Goal: Information Seeking & Learning: Learn about a topic

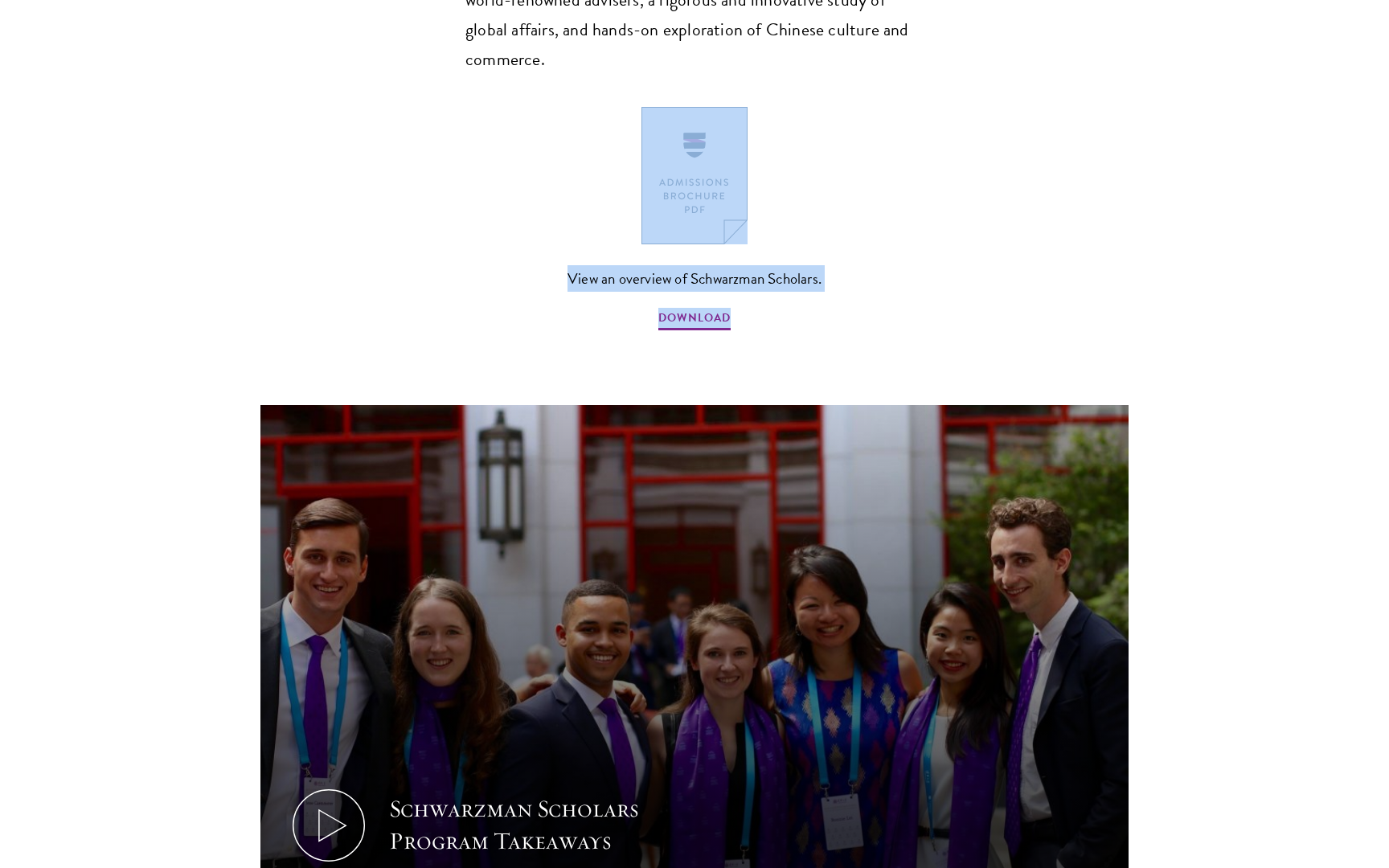
scroll to position [1346, 0]
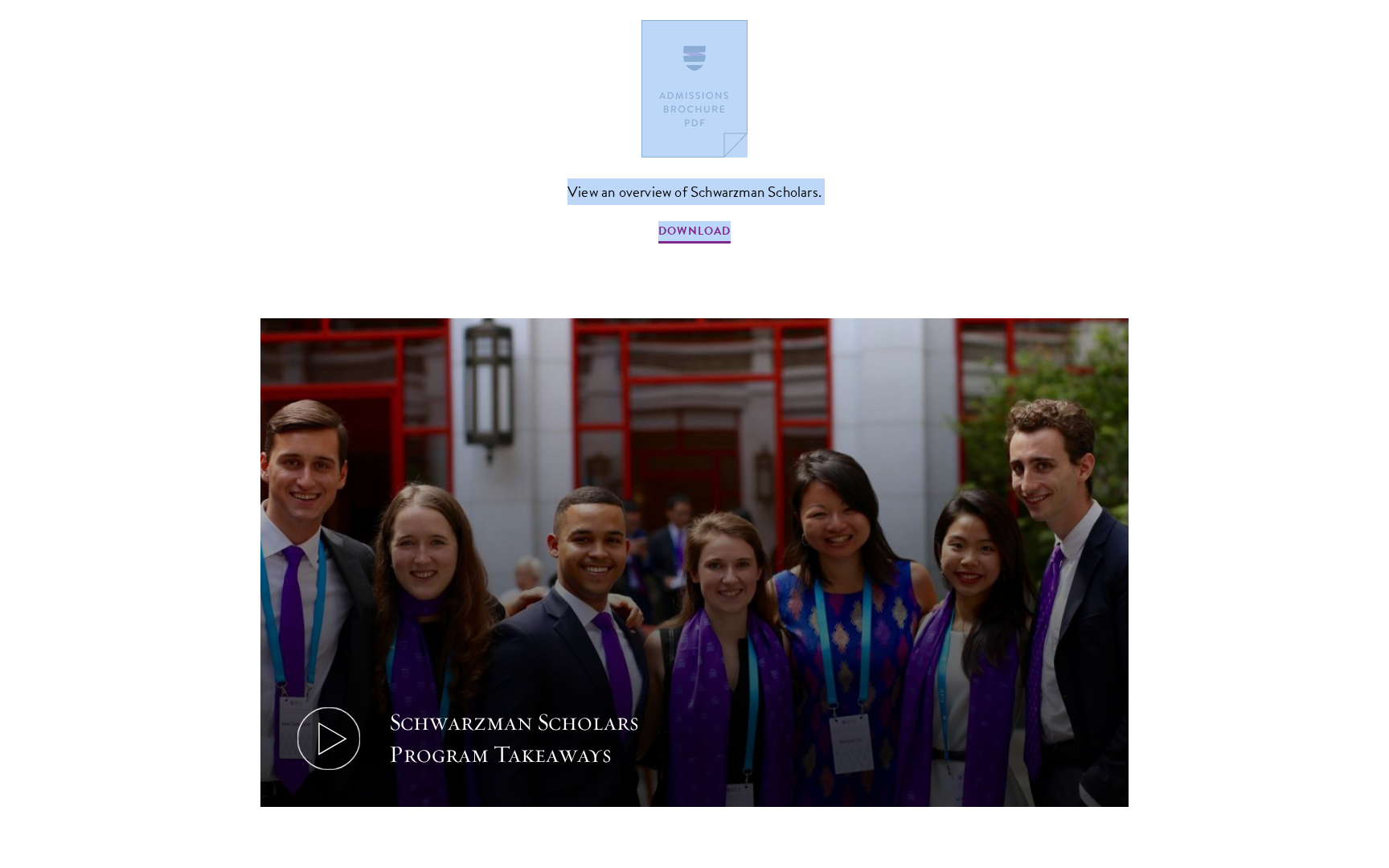
click at [341, 702] on icon at bounding box center [329, 738] width 73 height 73
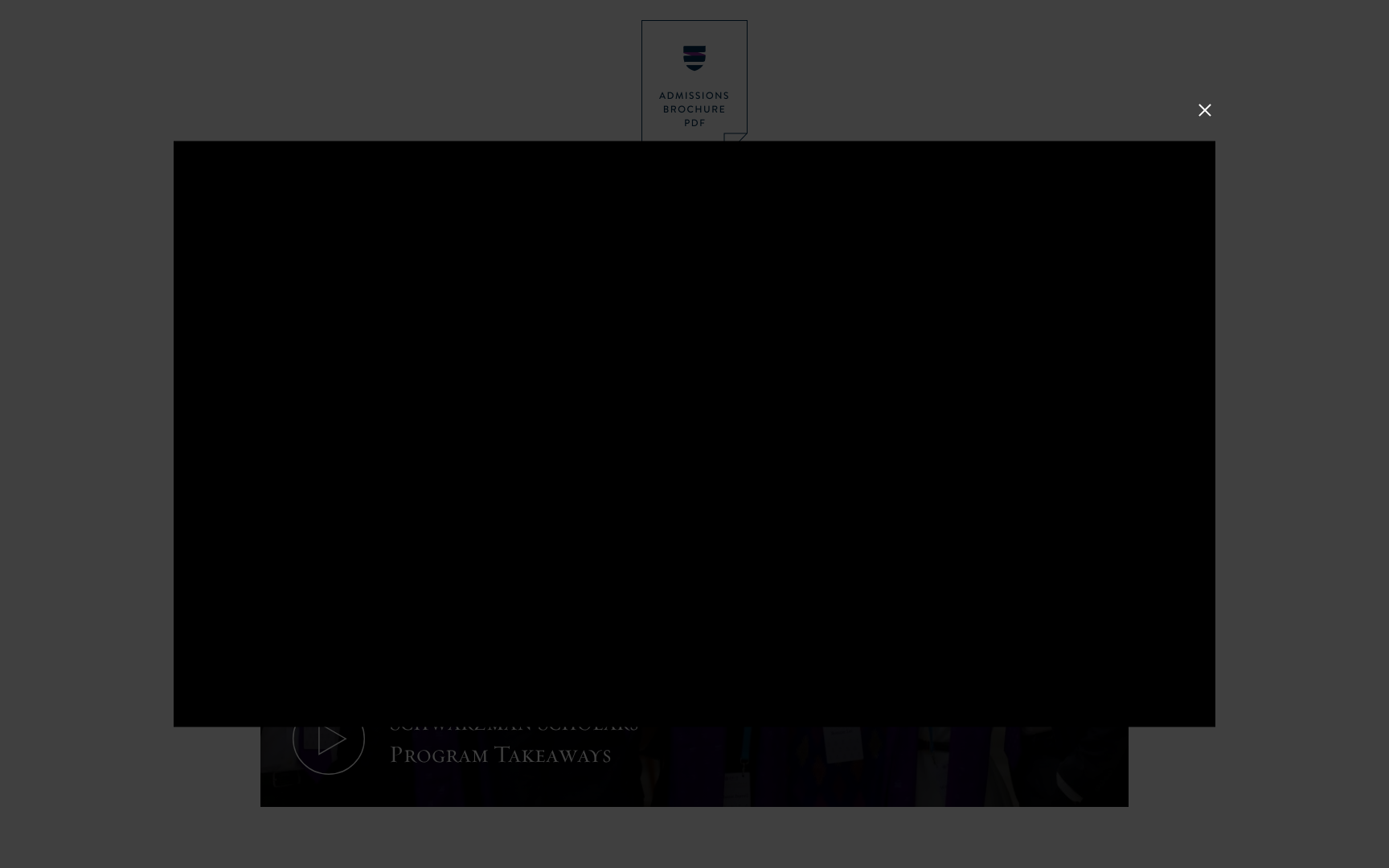
click at [1200, 107] on button at bounding box center [1204, 110] width 21 height 21
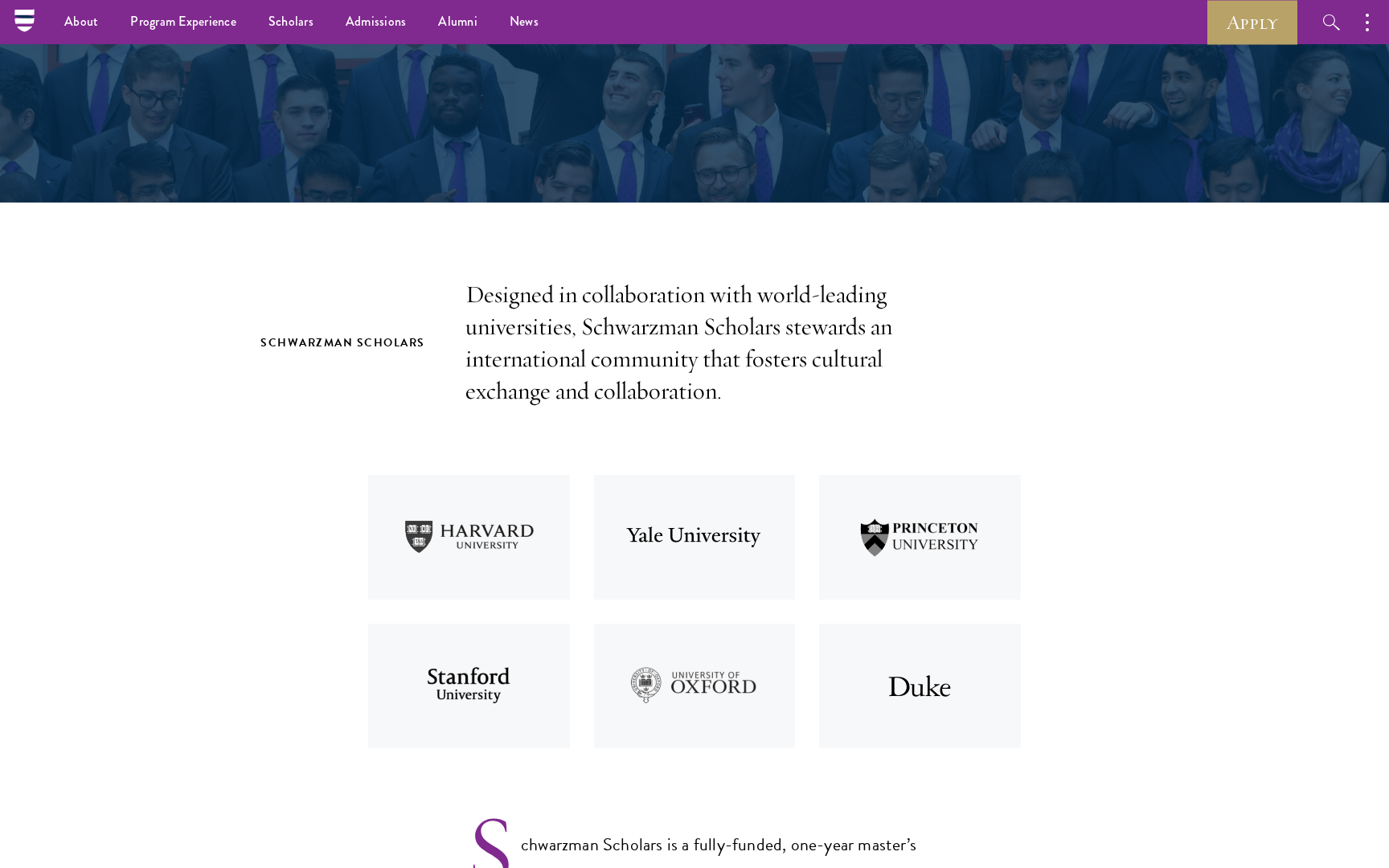
scroll to position [222, 0]
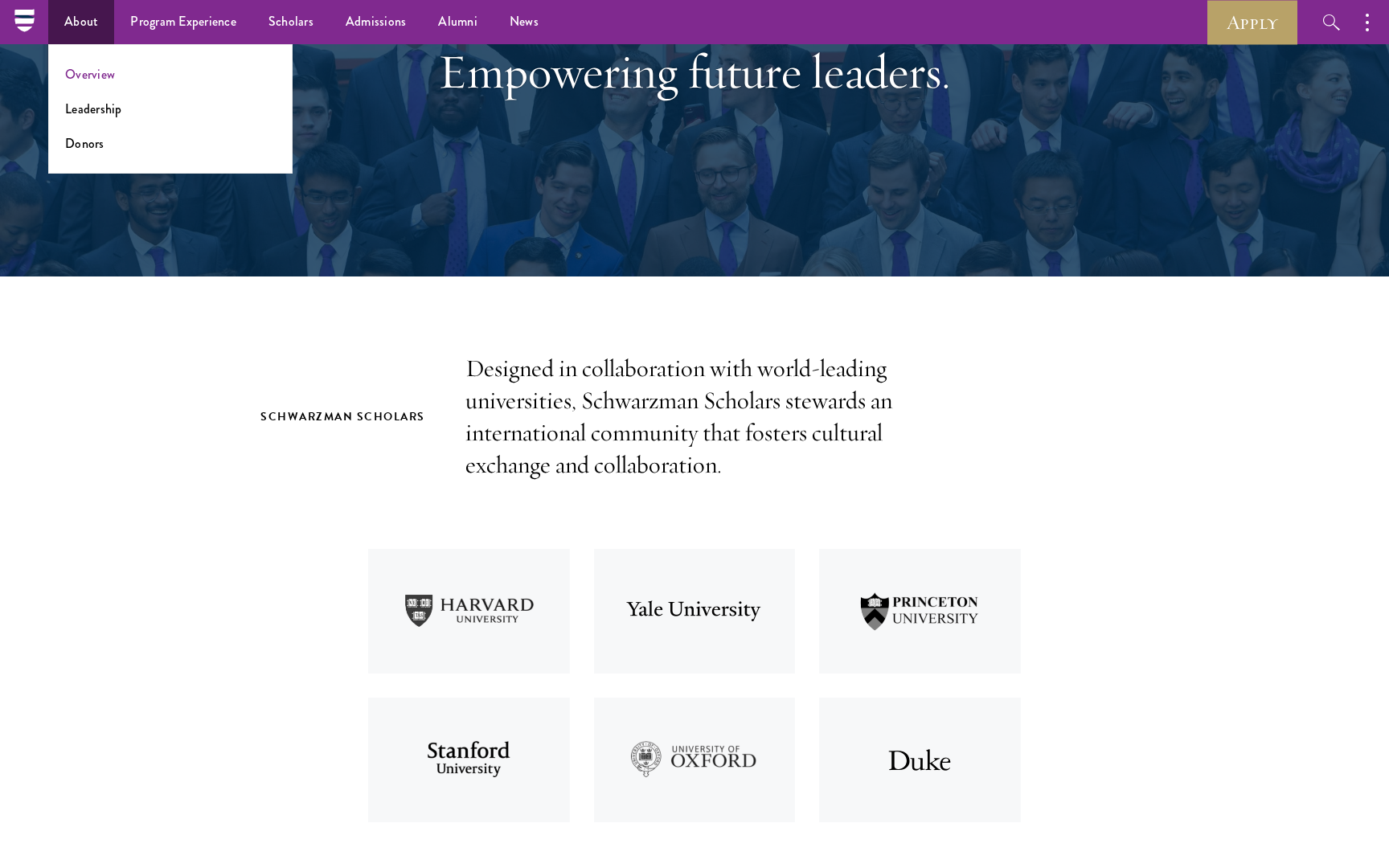
click at [99, 71] on link "Overview" at bounding box center [91, 75] width 50 height 19
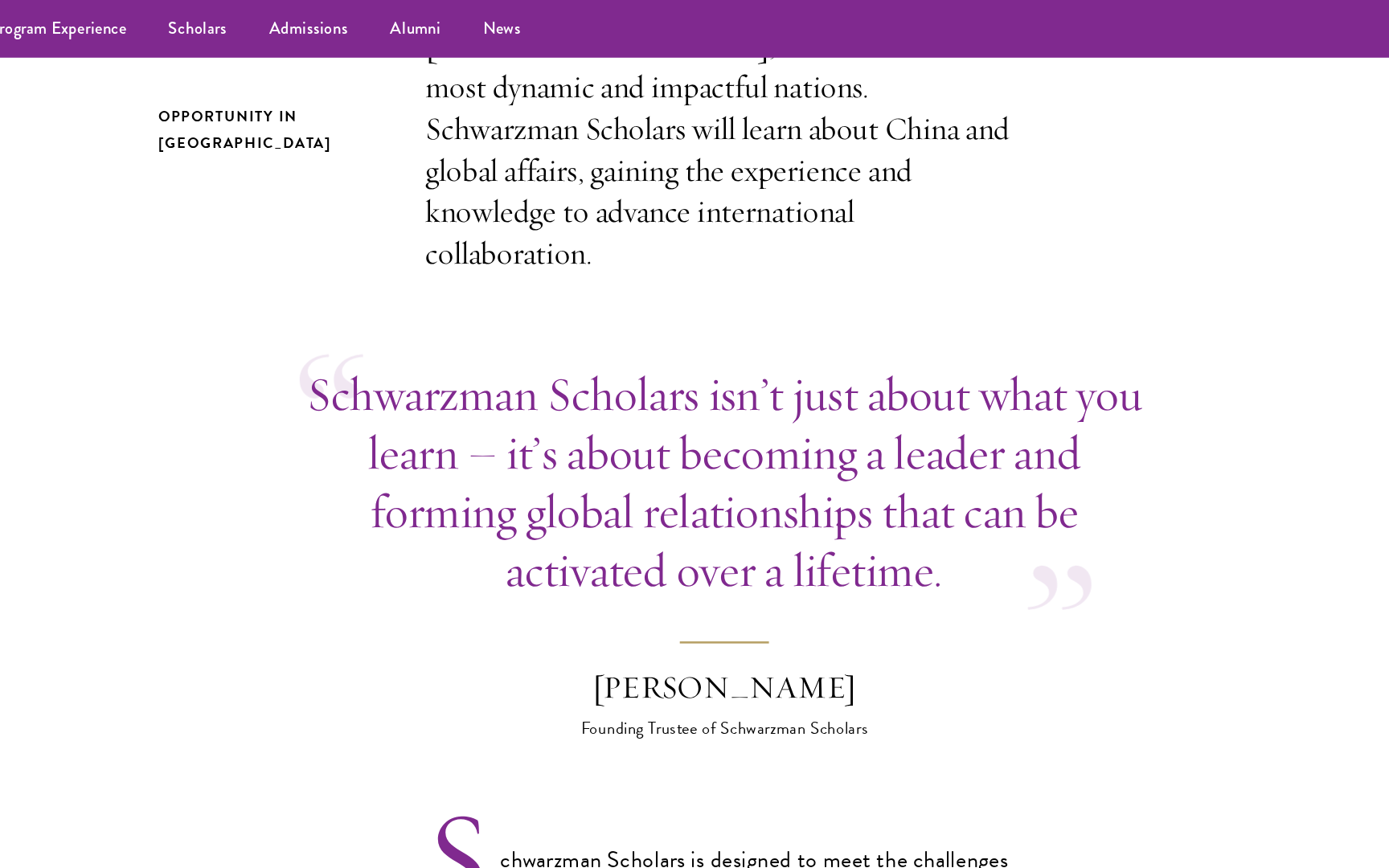
scroll to position [574, 0]
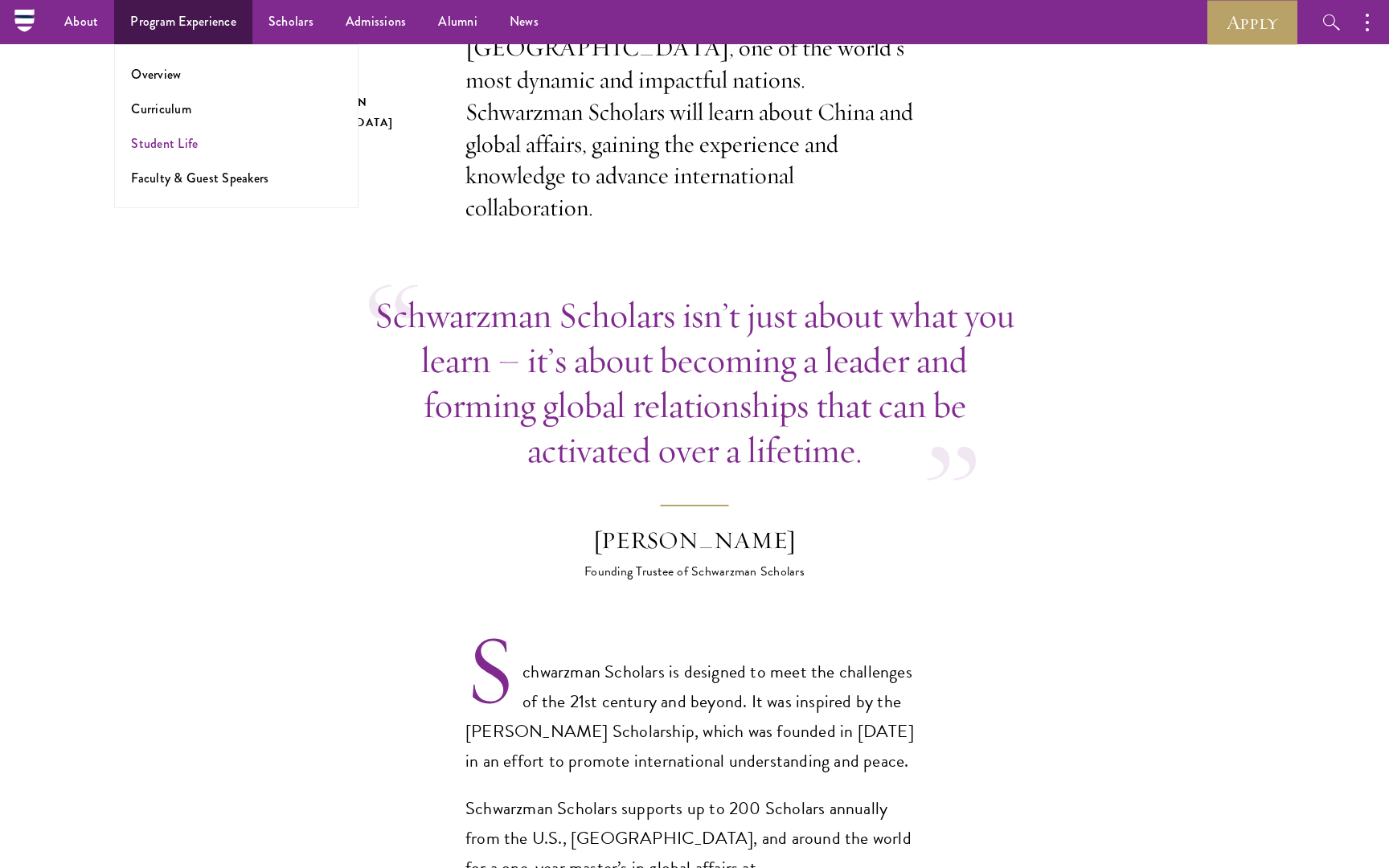
click at [174, 137] on link "Student Life" at bounding box center [164, 144] width 66 height 19
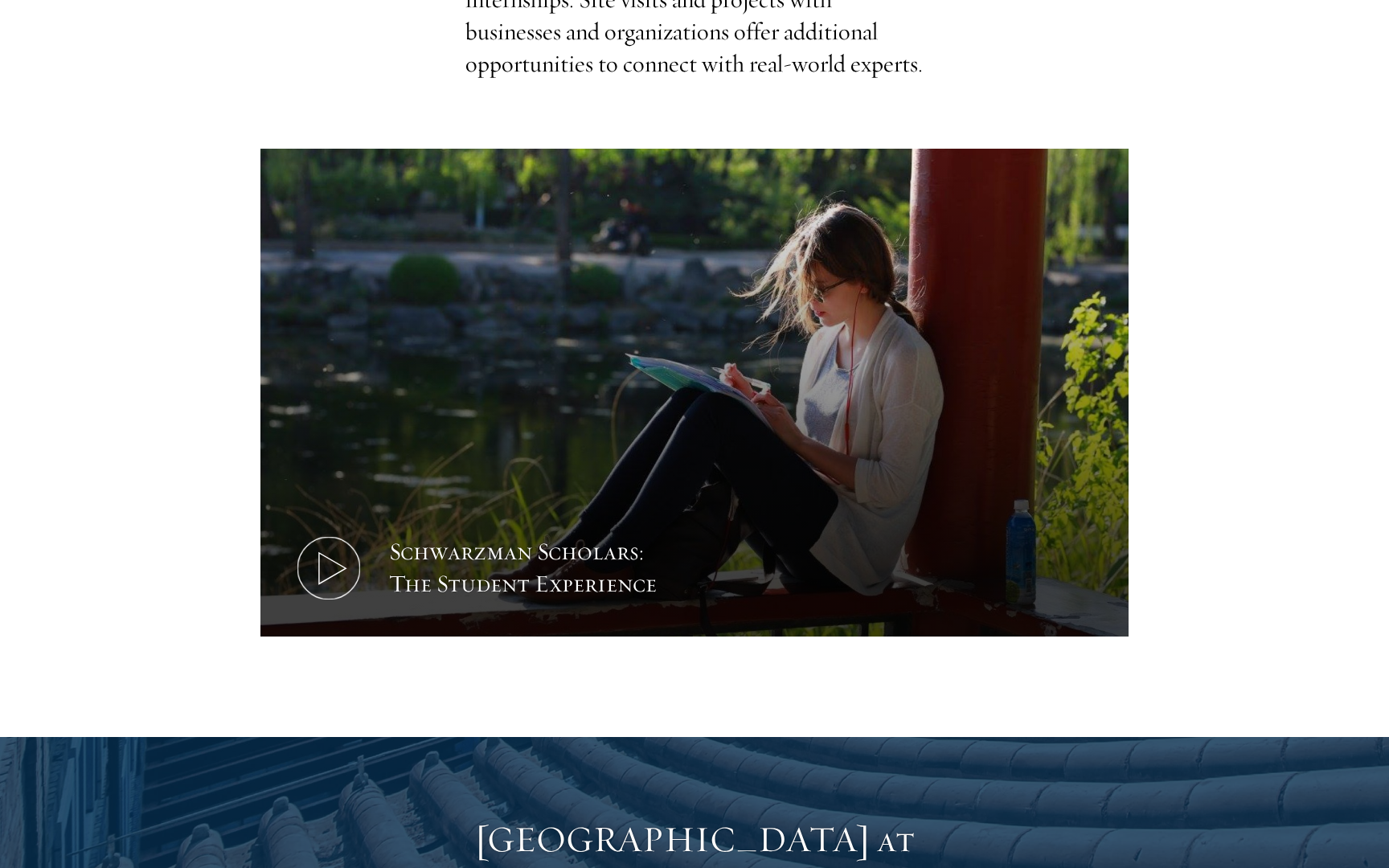
scroll to position [793, 0]
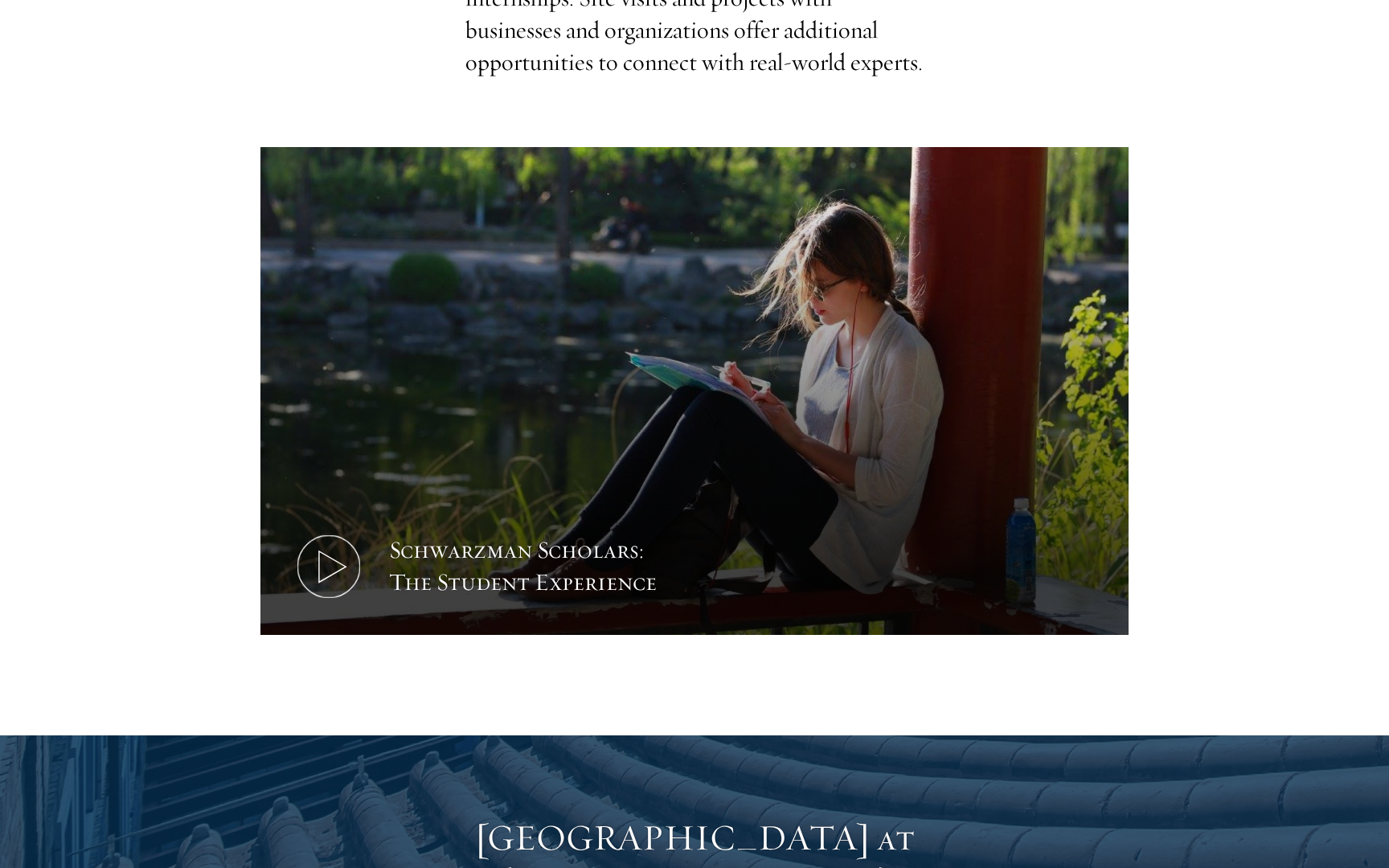
click at [319, 551] on use at bounding box center [332, 566] width 27 height 31
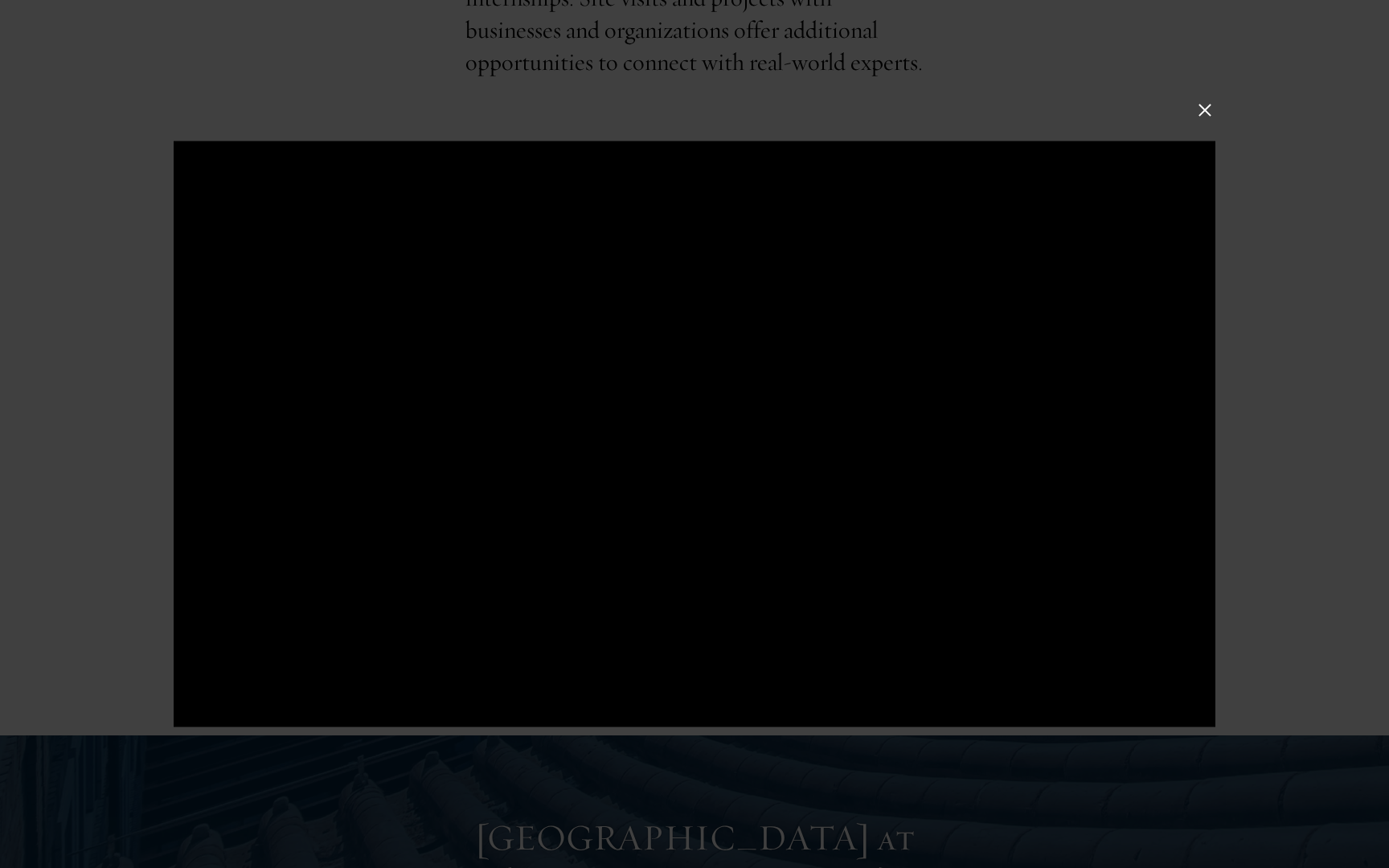
click at [1209, 110] on button at bounding box center [1204, 110] width 21 height 21
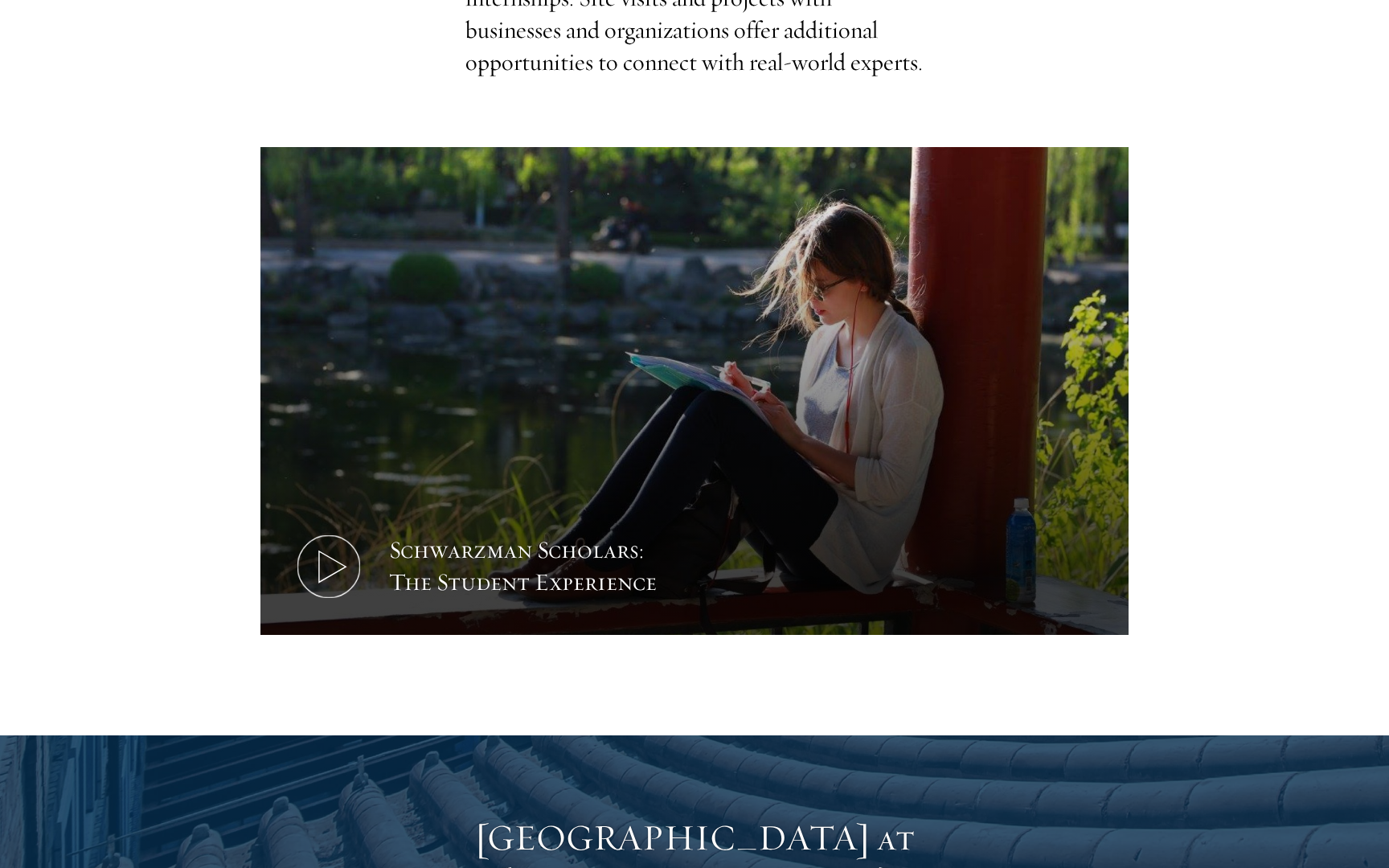
click at [322, 530] on icon at bounding box center [329, 566] width 73 height 73
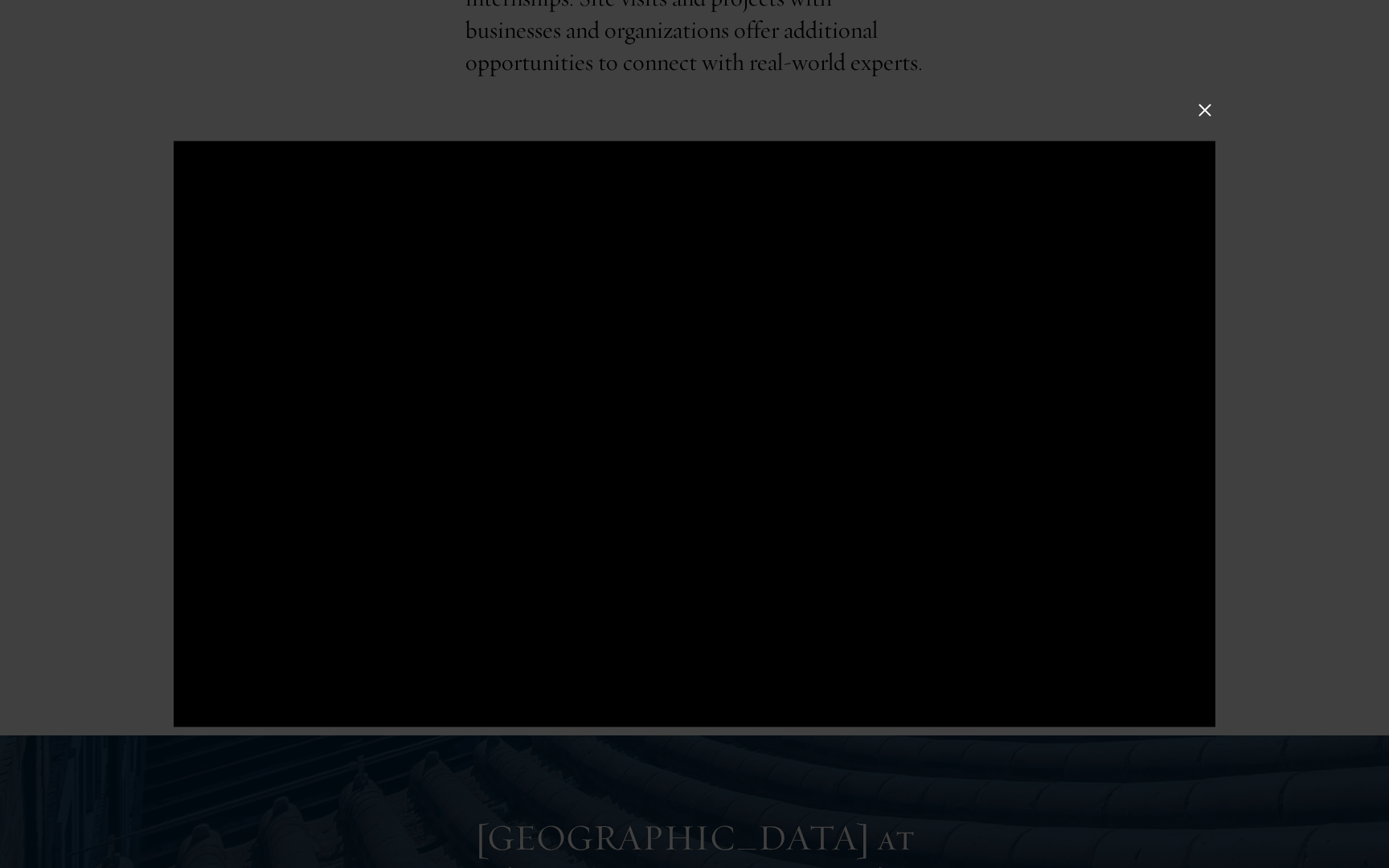
click at [578, 411] on div at bounding box center [694, 434] width 1042 height 586
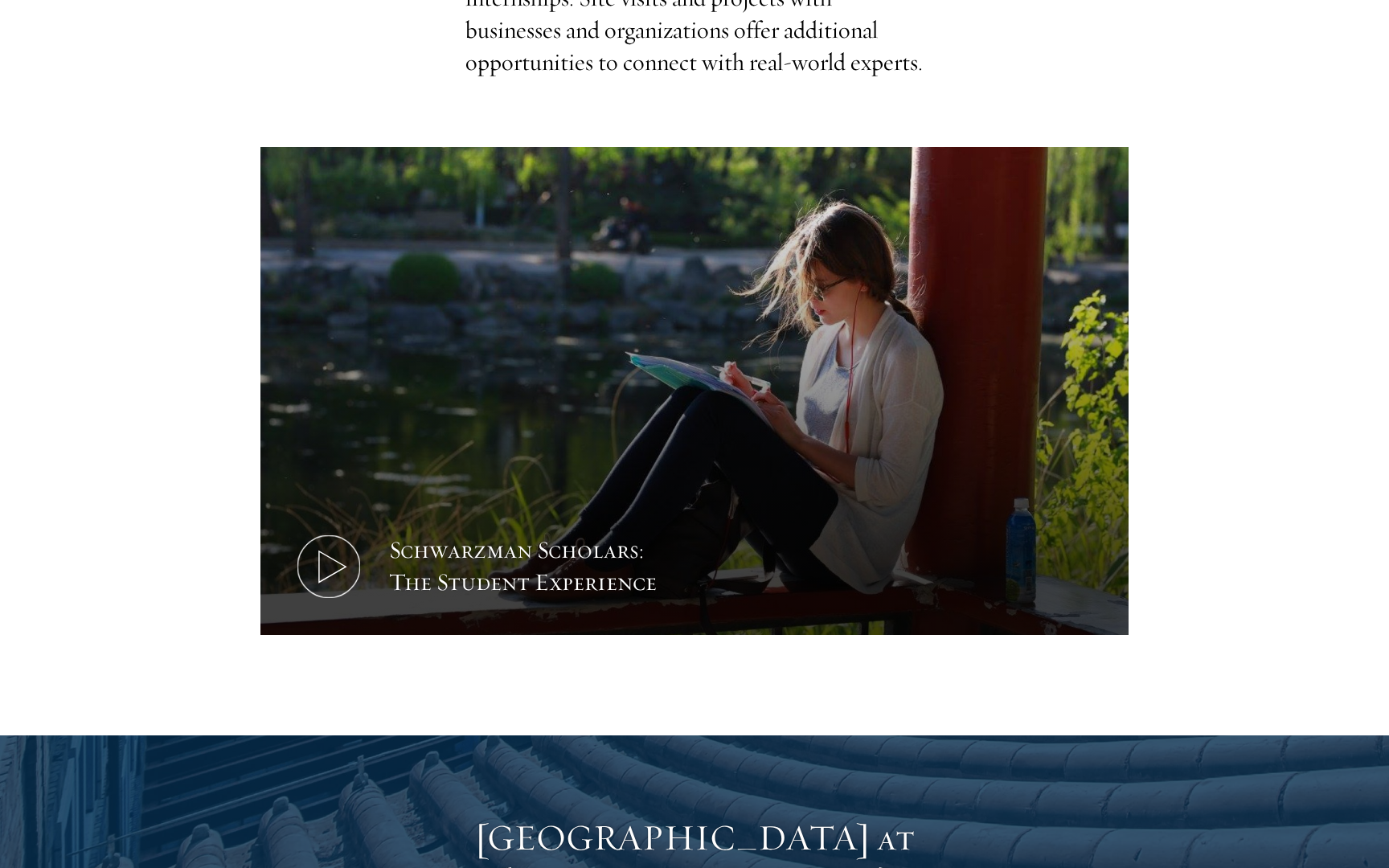
click at [330, 530] on icon at bounding box center [329, 566] width 73 height 73
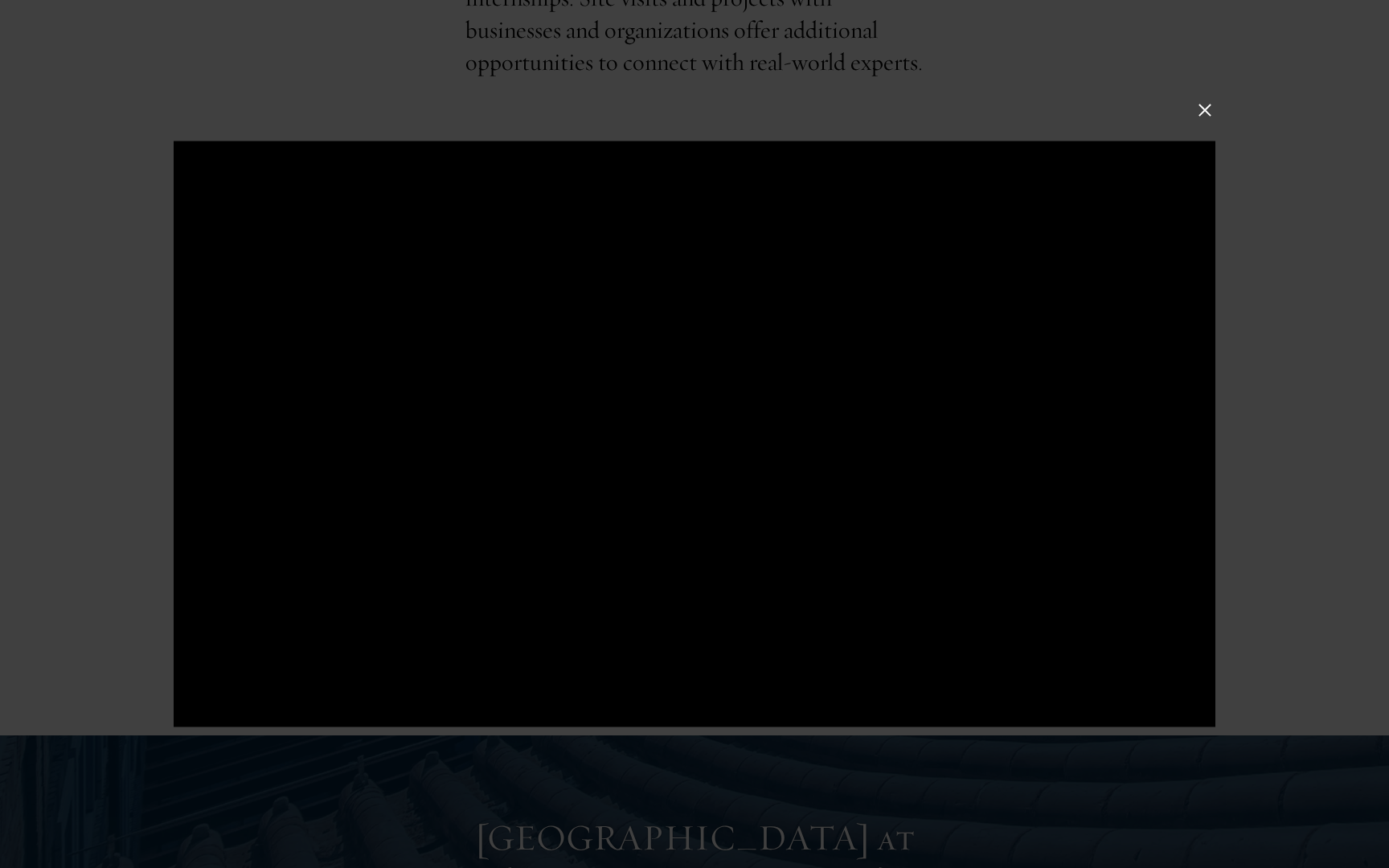
click at [1209, 97] on div at bounding box center [694, 434] width 1389 height 868
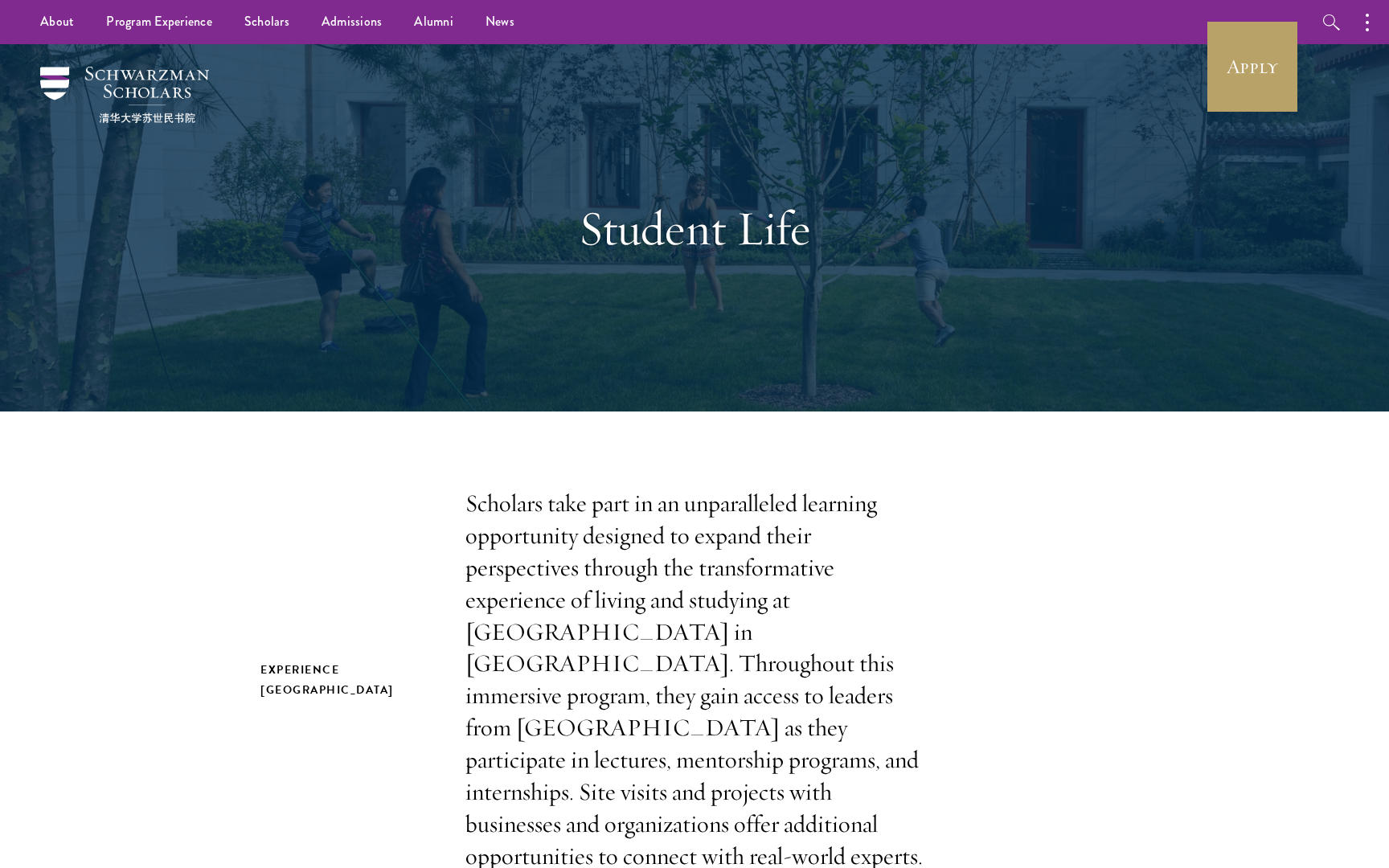
scroll to position [0, 0]
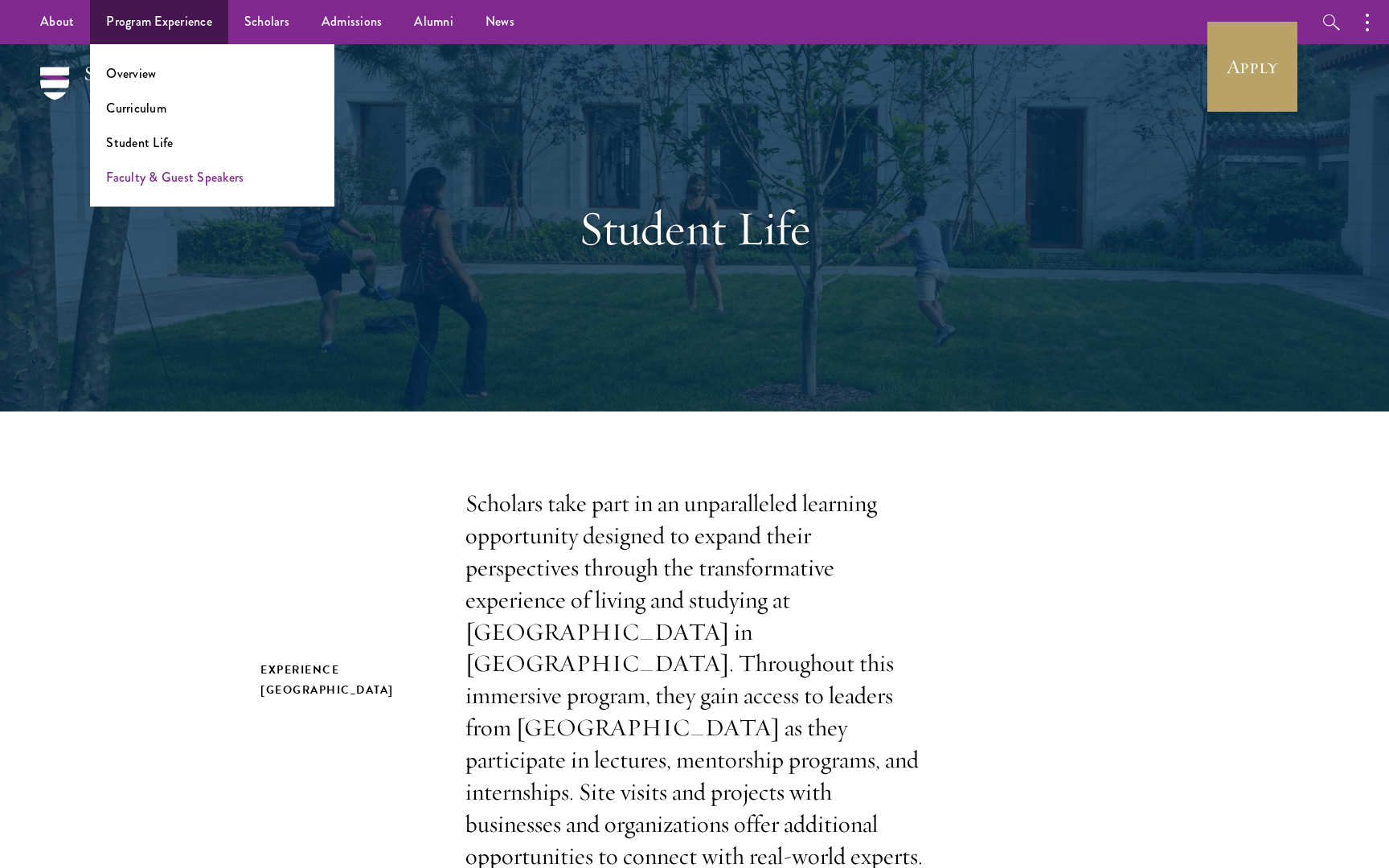
click at [139, 183] on link "Faculty & Guest Speakers" at bounding box center [174, 177] width 137 height 19
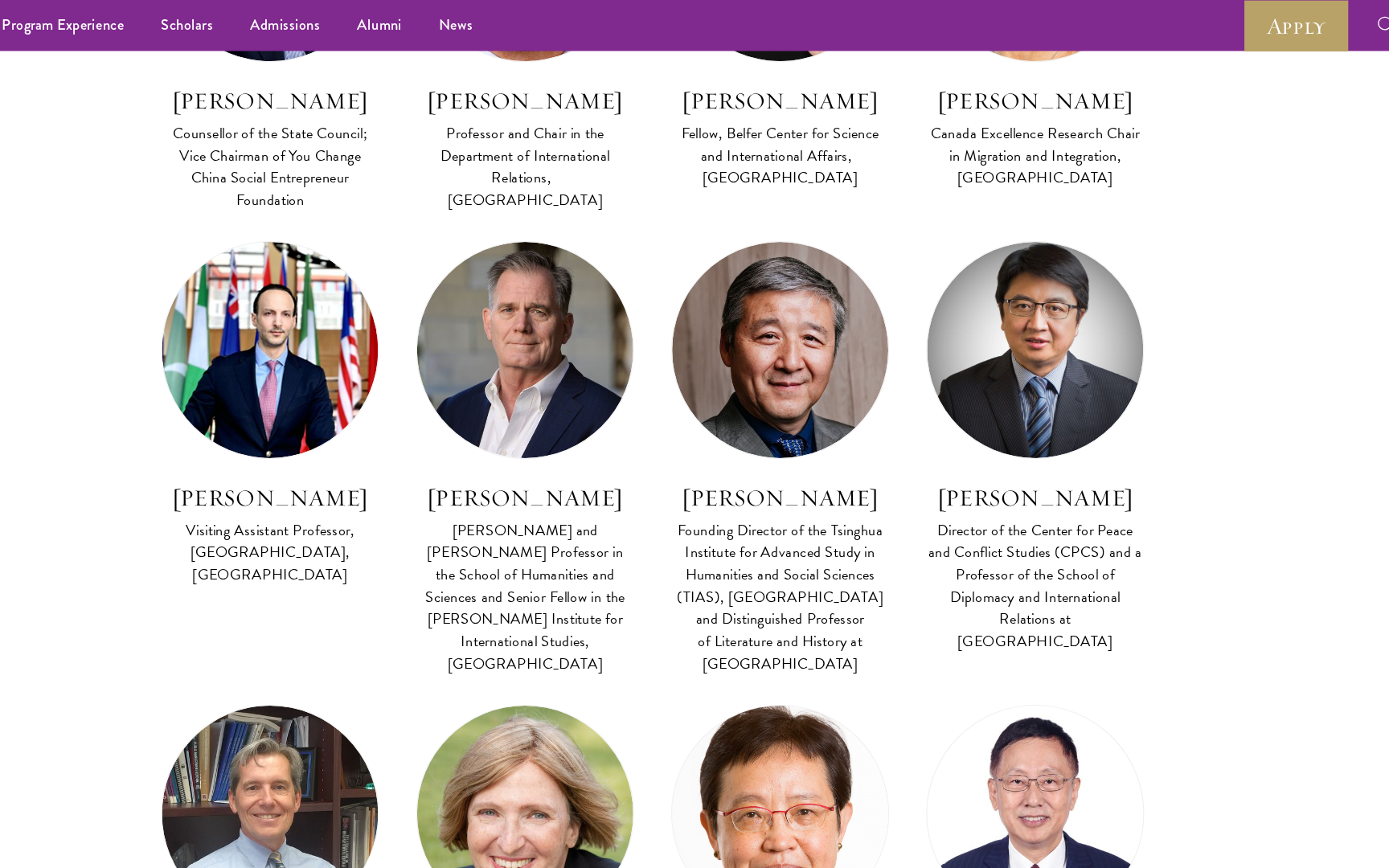
scroll to position [5228, 0]
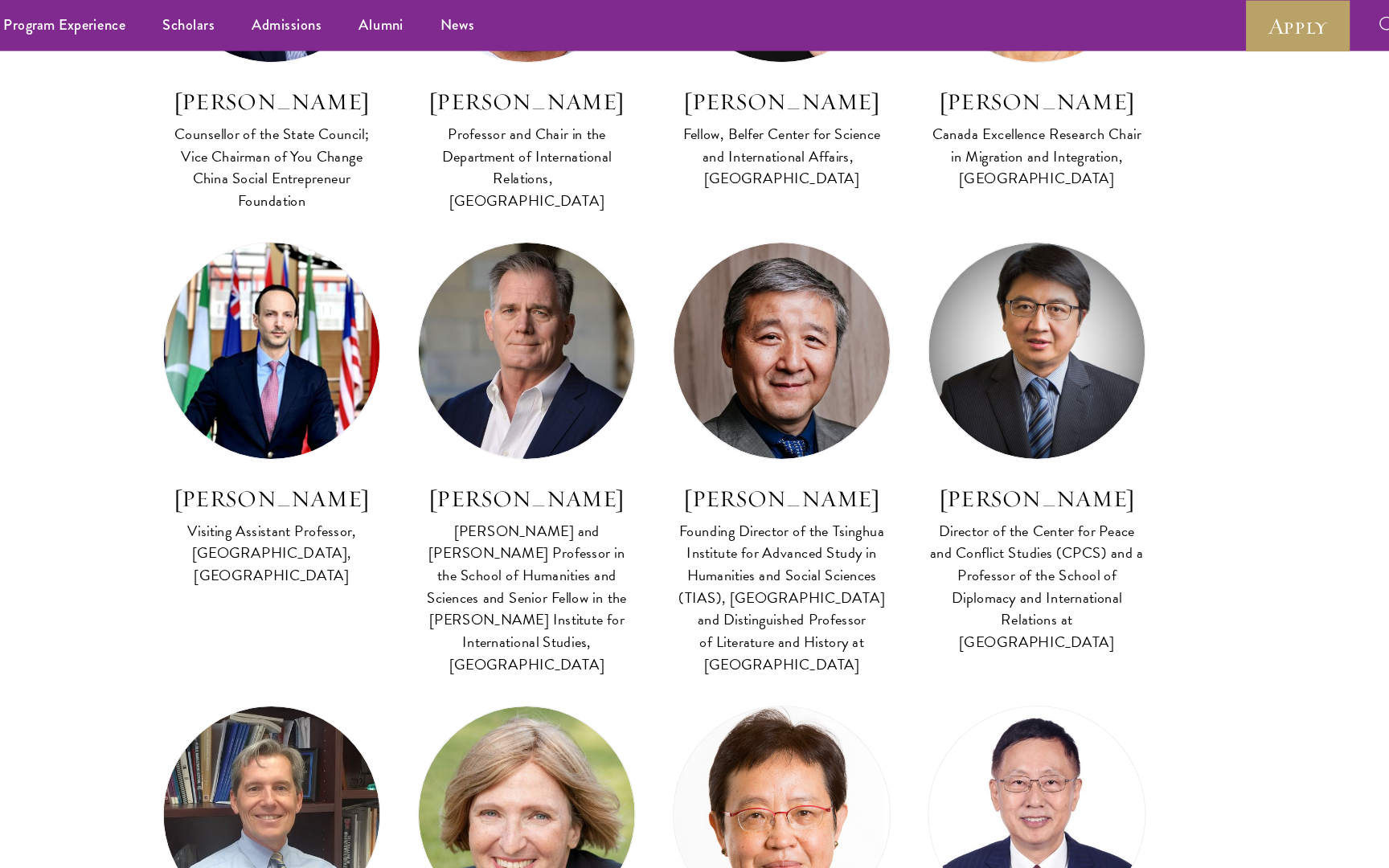
click at [340, 611] on div "Lead Faculty Leadership in Public Organizations FACULTY BIO Montgomery Van Wart…" at bounding box center [363, 783] width 221 height 344
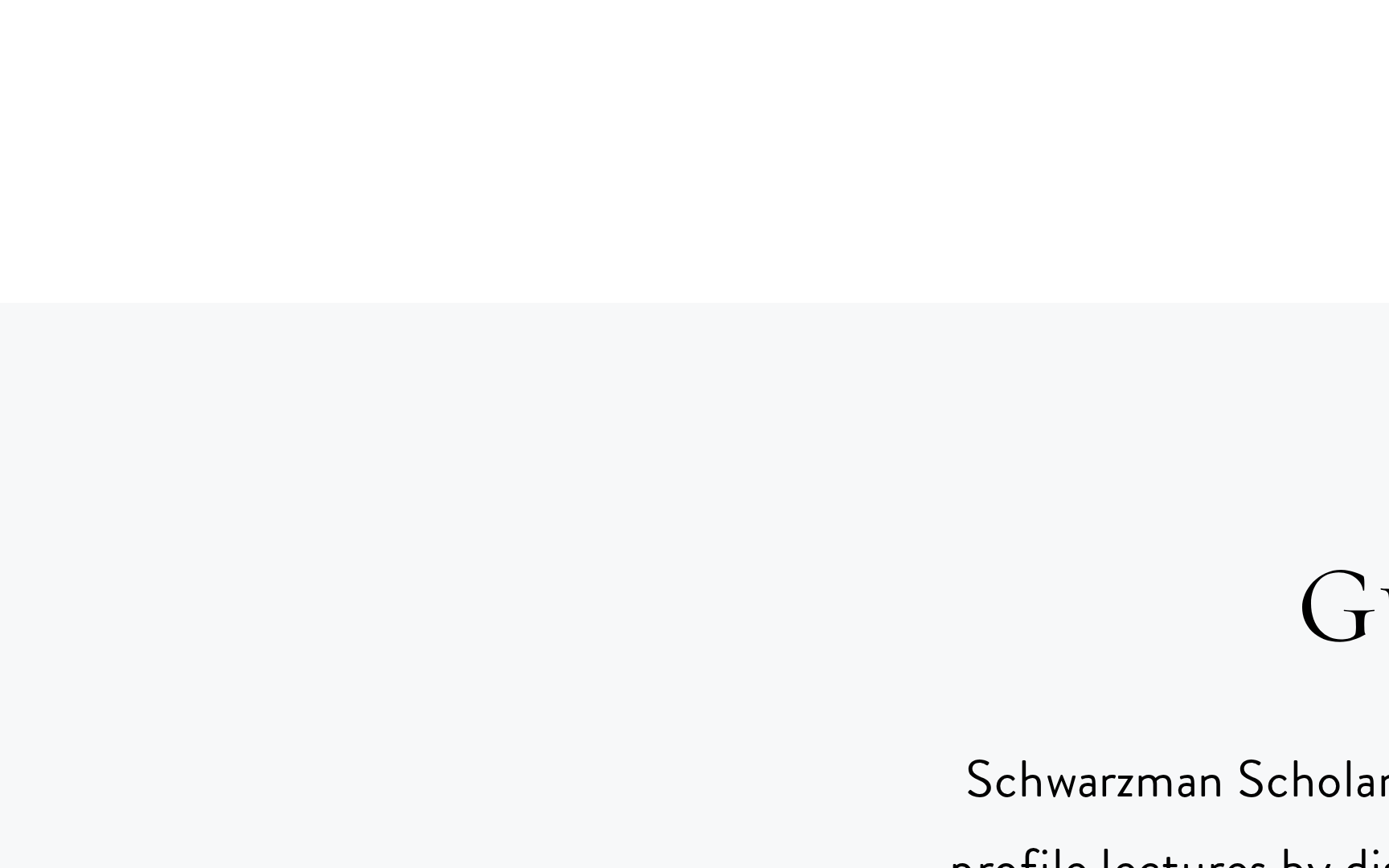
scroll to position [6442, 0]
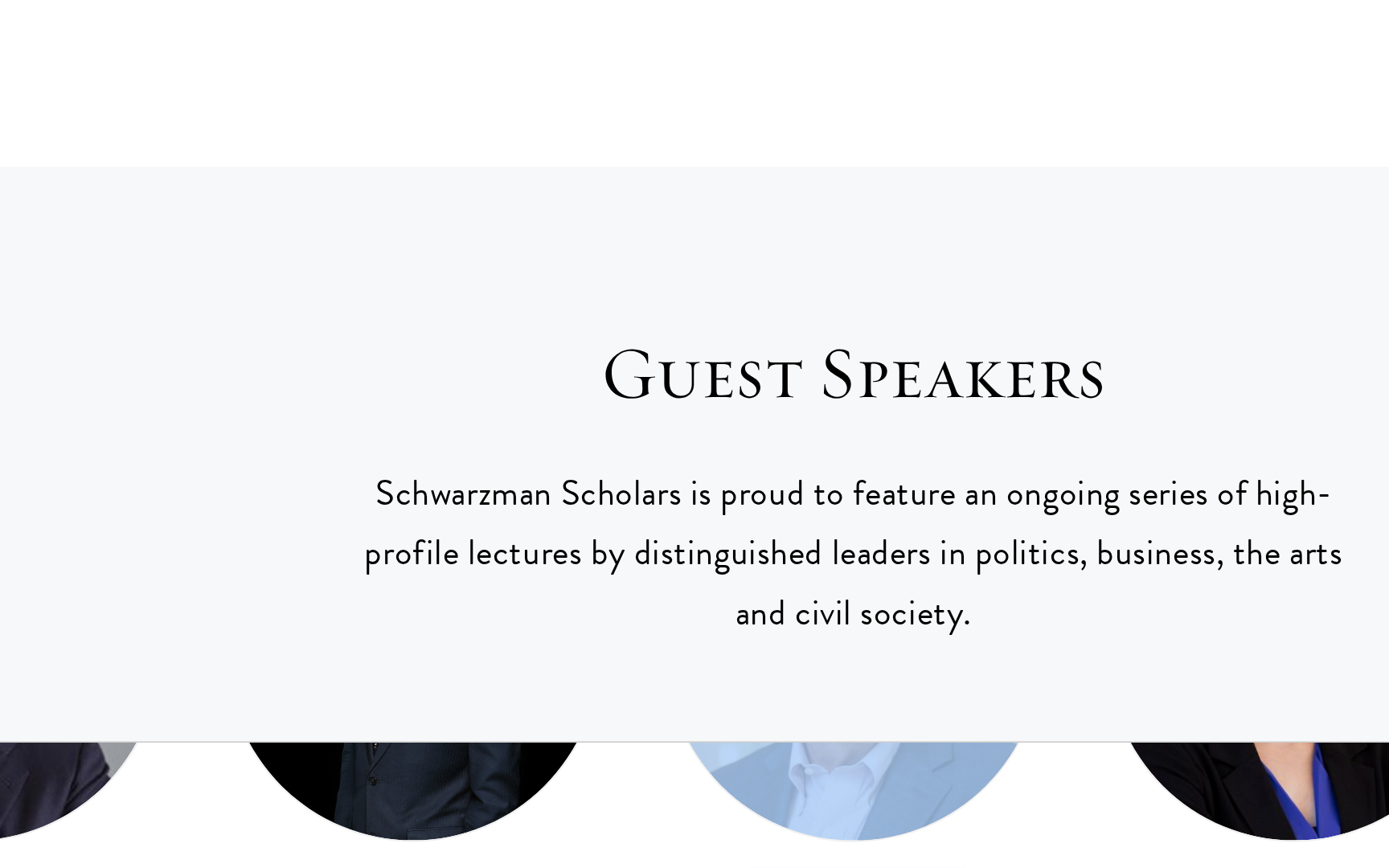
click at [384, 675] on img at bounding box center [477, 767] width 185 height 185
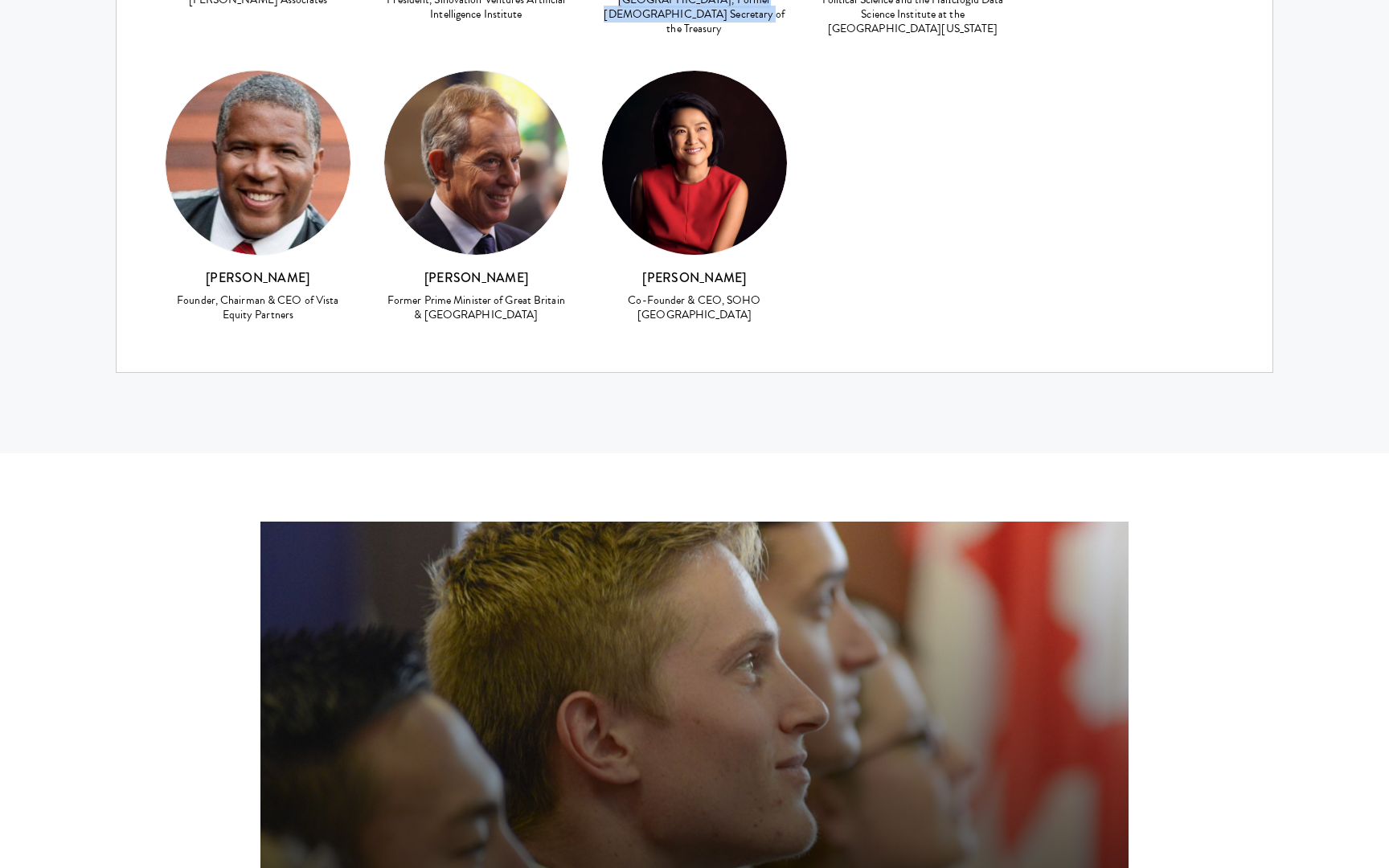
scroll to position [7054, 0]
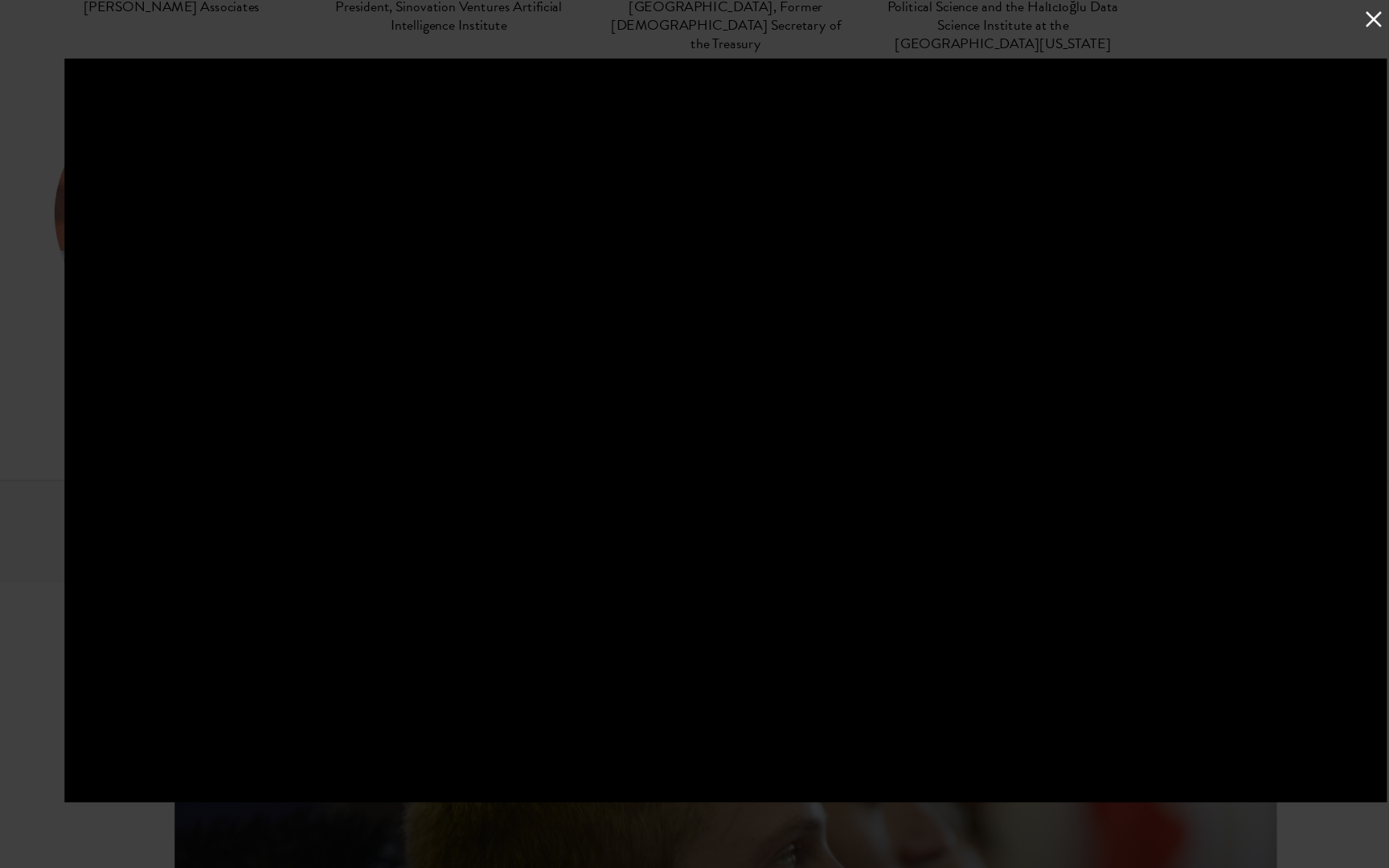
scroll to position [9110, 157]
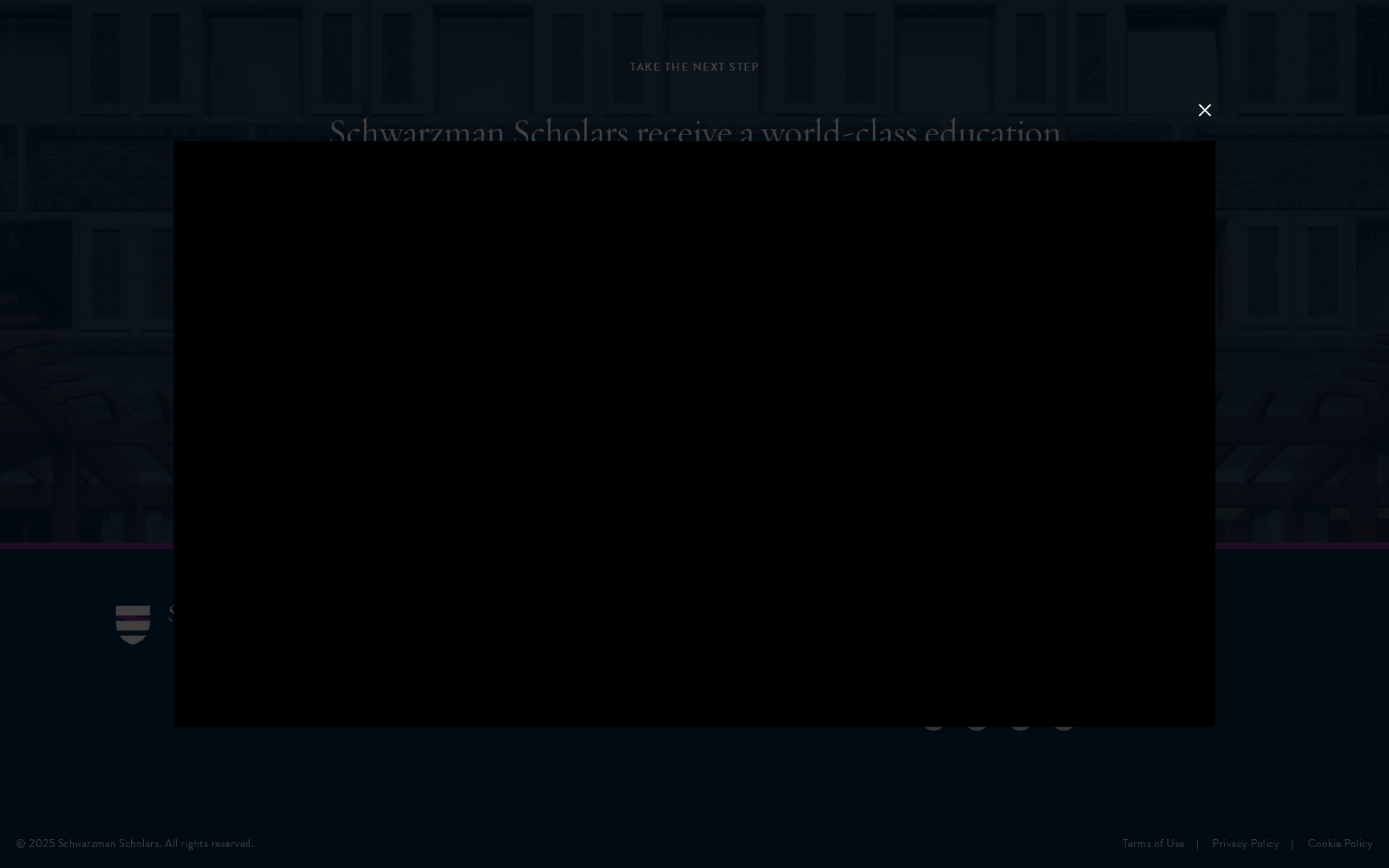
drag, startPoint x: 320, startPoint y: 635, endPoint x: 1232, endPoint y: 185, distance: 1017.0
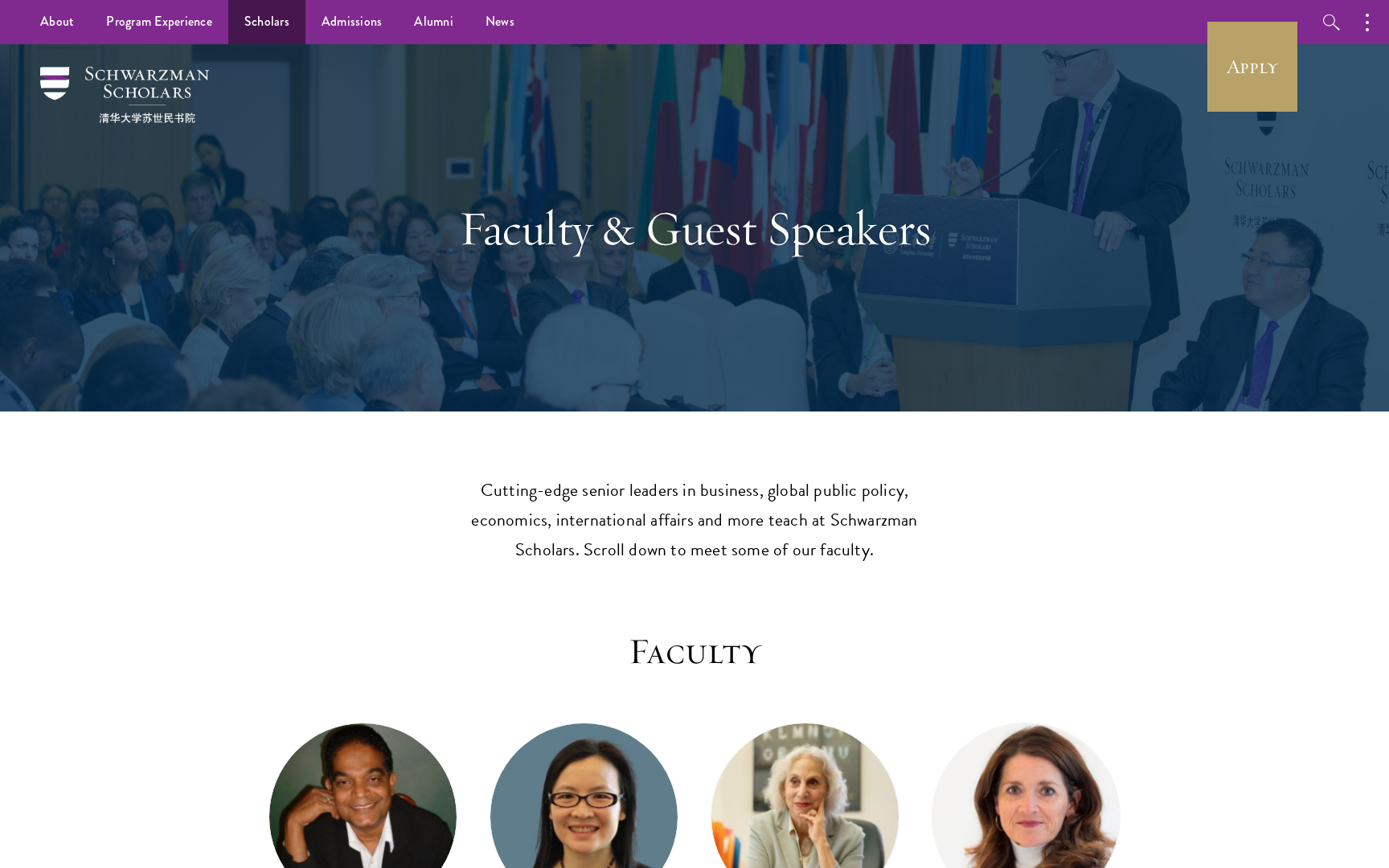
click at [257, 27] on link "Scholars" at bounding box center [267, 22] width 77 height 44
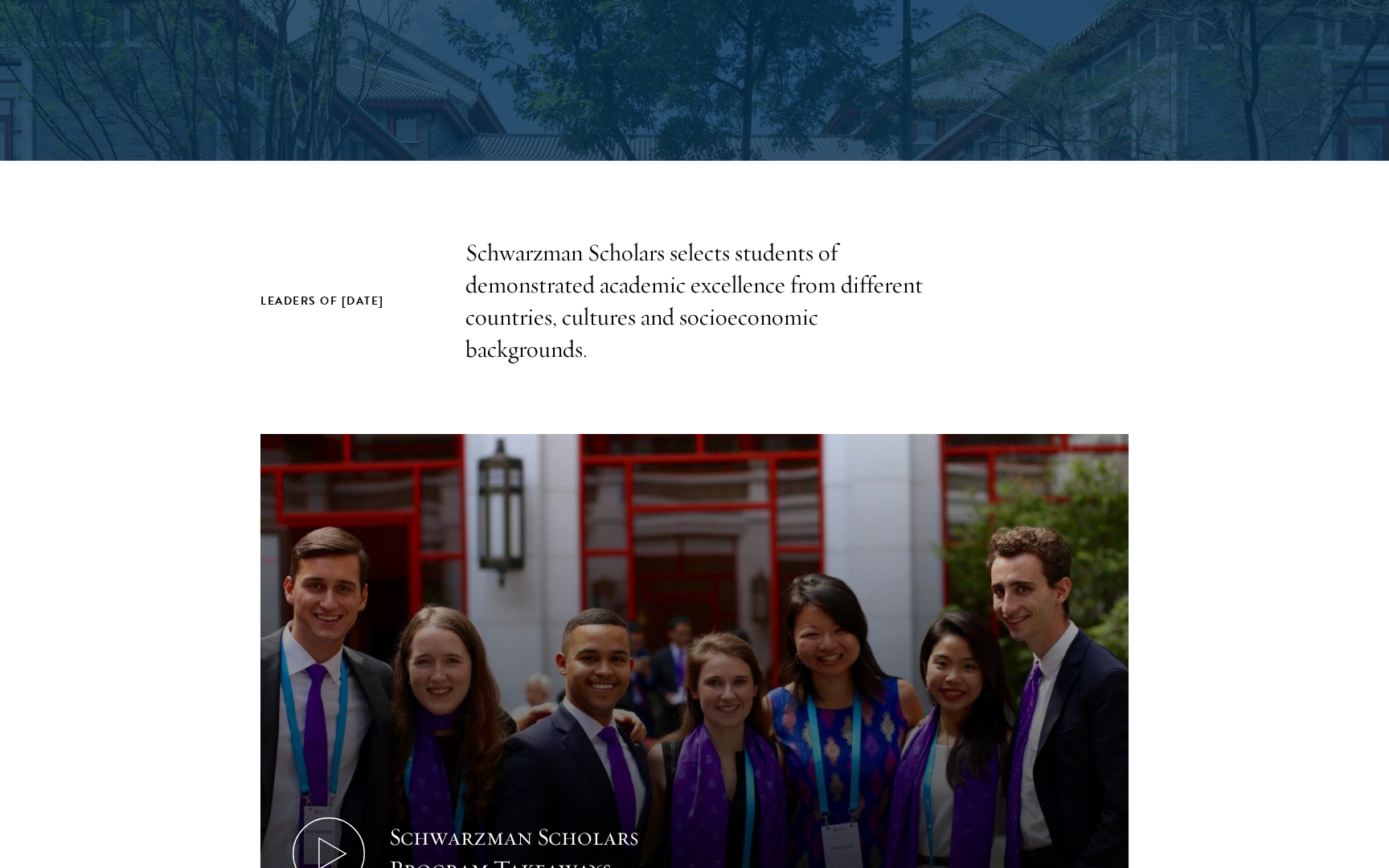
scroll to position [604, 0]
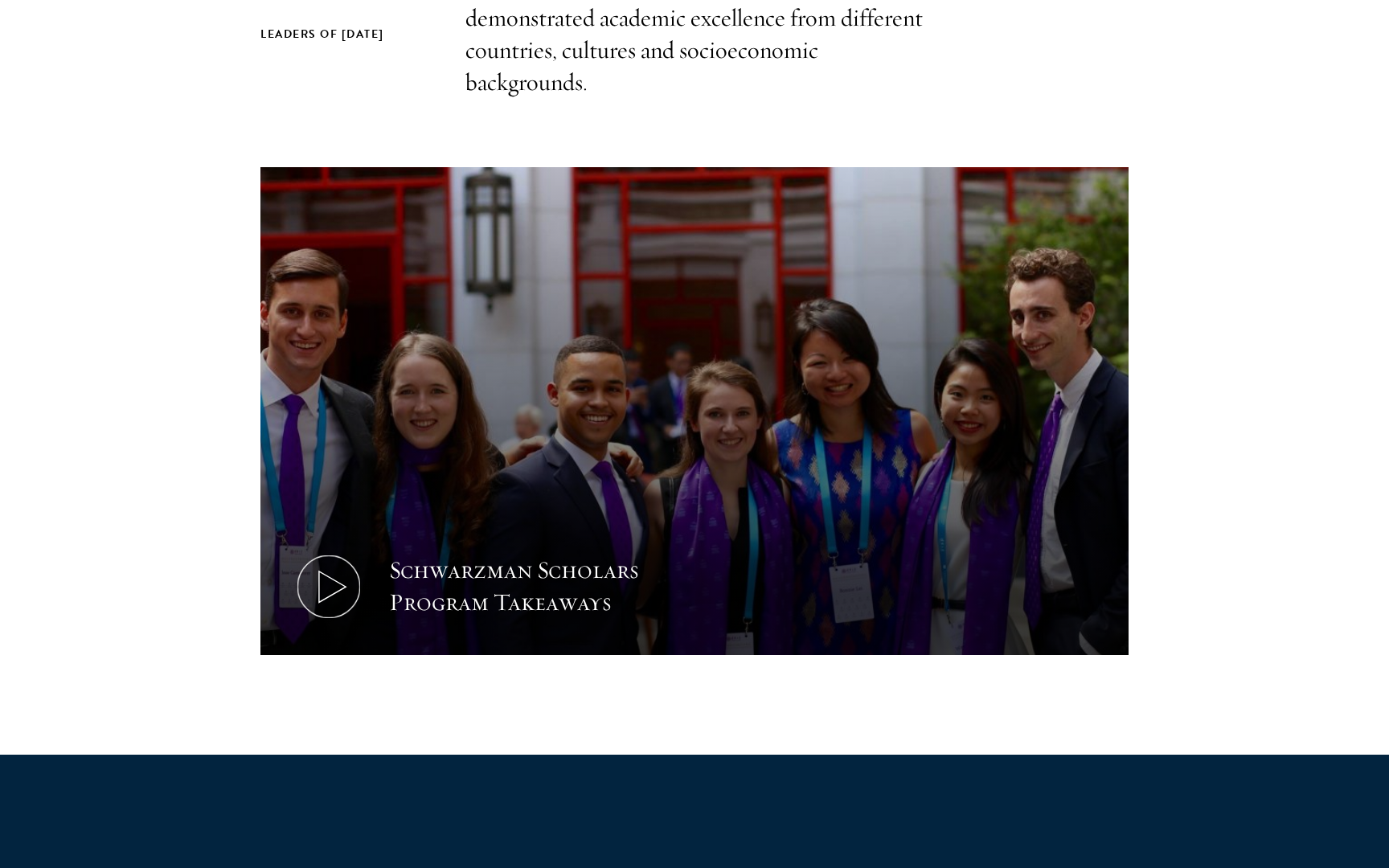
click at [327, 574] on use at bounding box center [332, 587] width 27 height 31
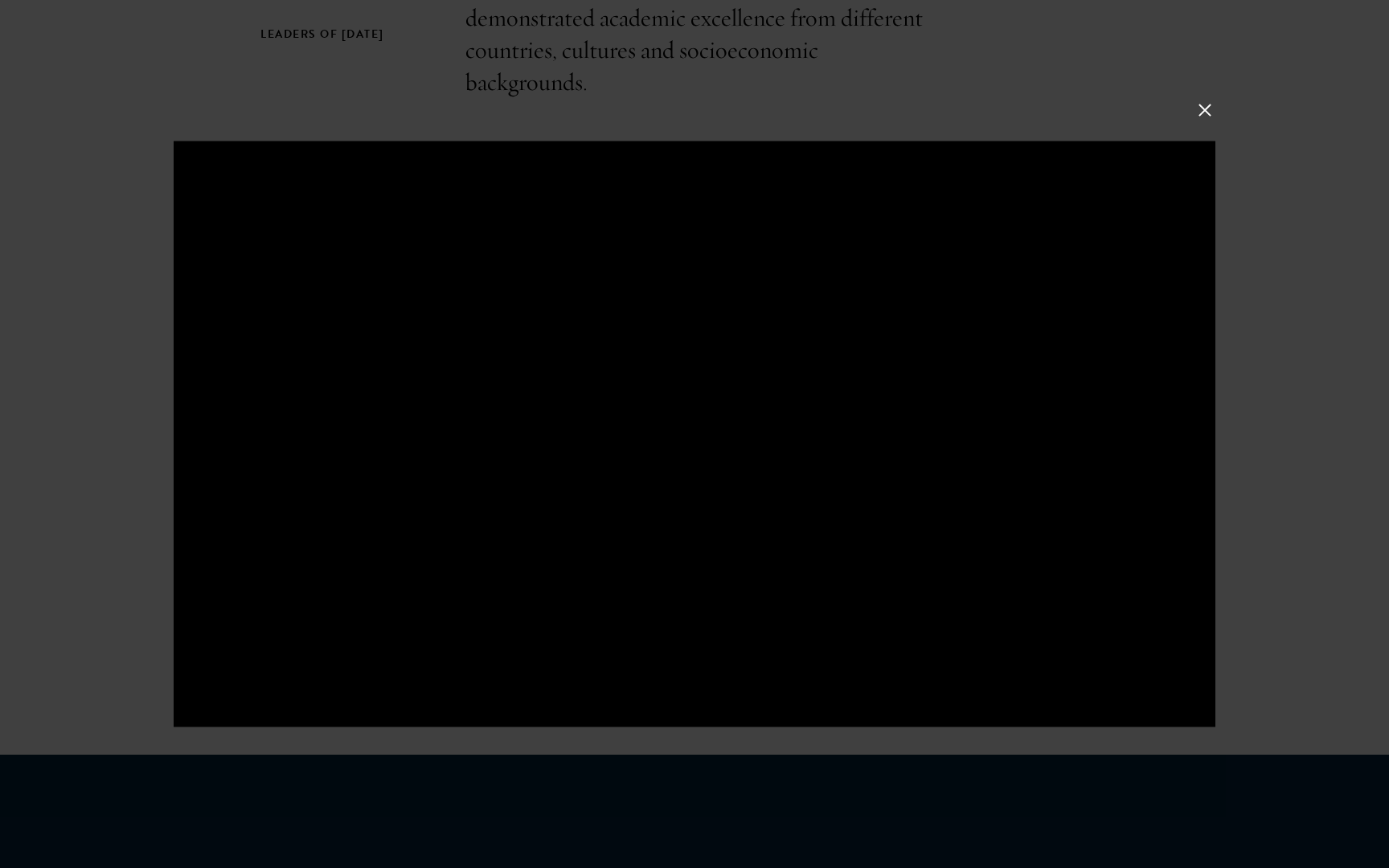
click at [1193, 111] on div at bounding box center [694, 434] width 1389 height 868
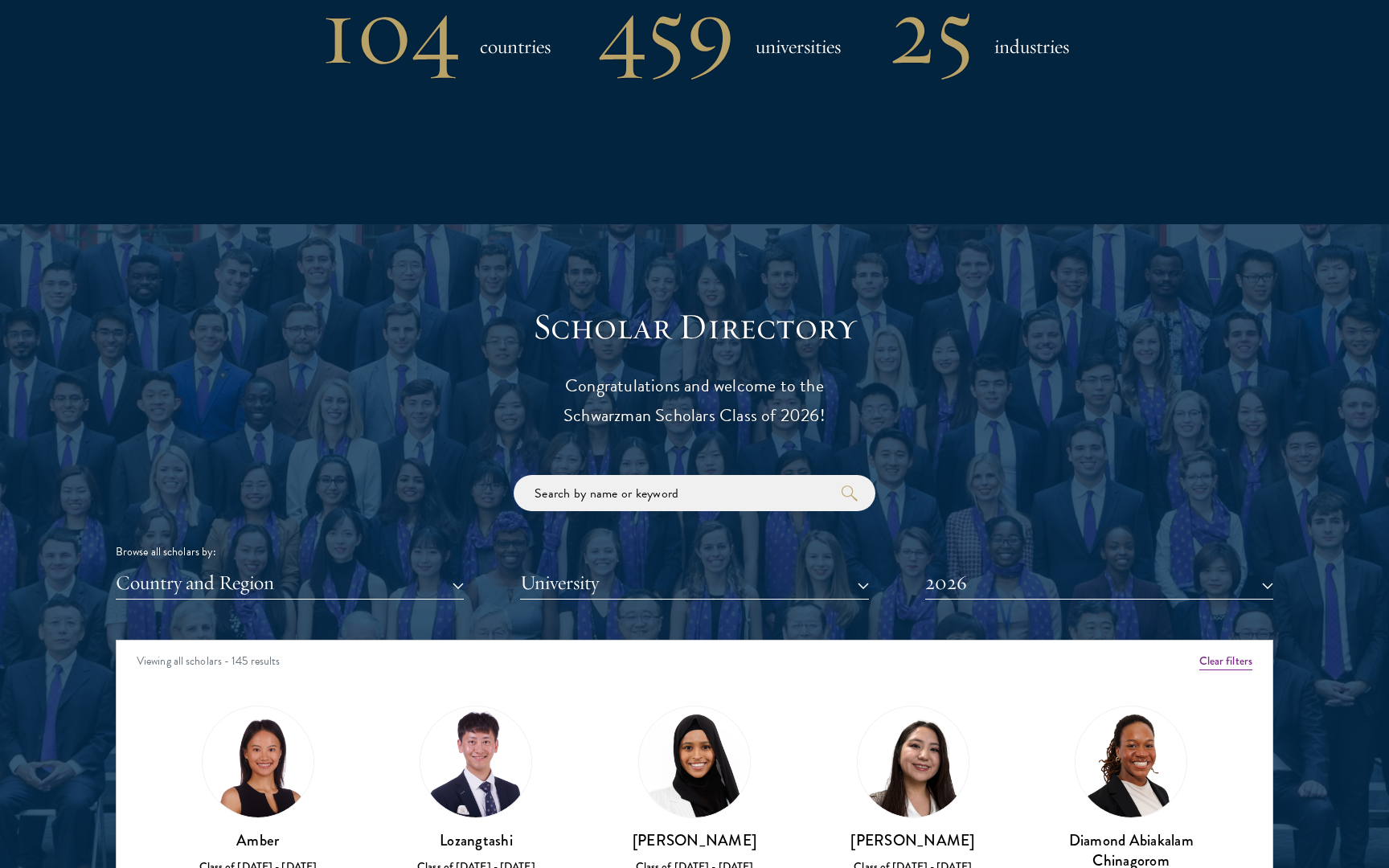
scroll to position [1495, 0]
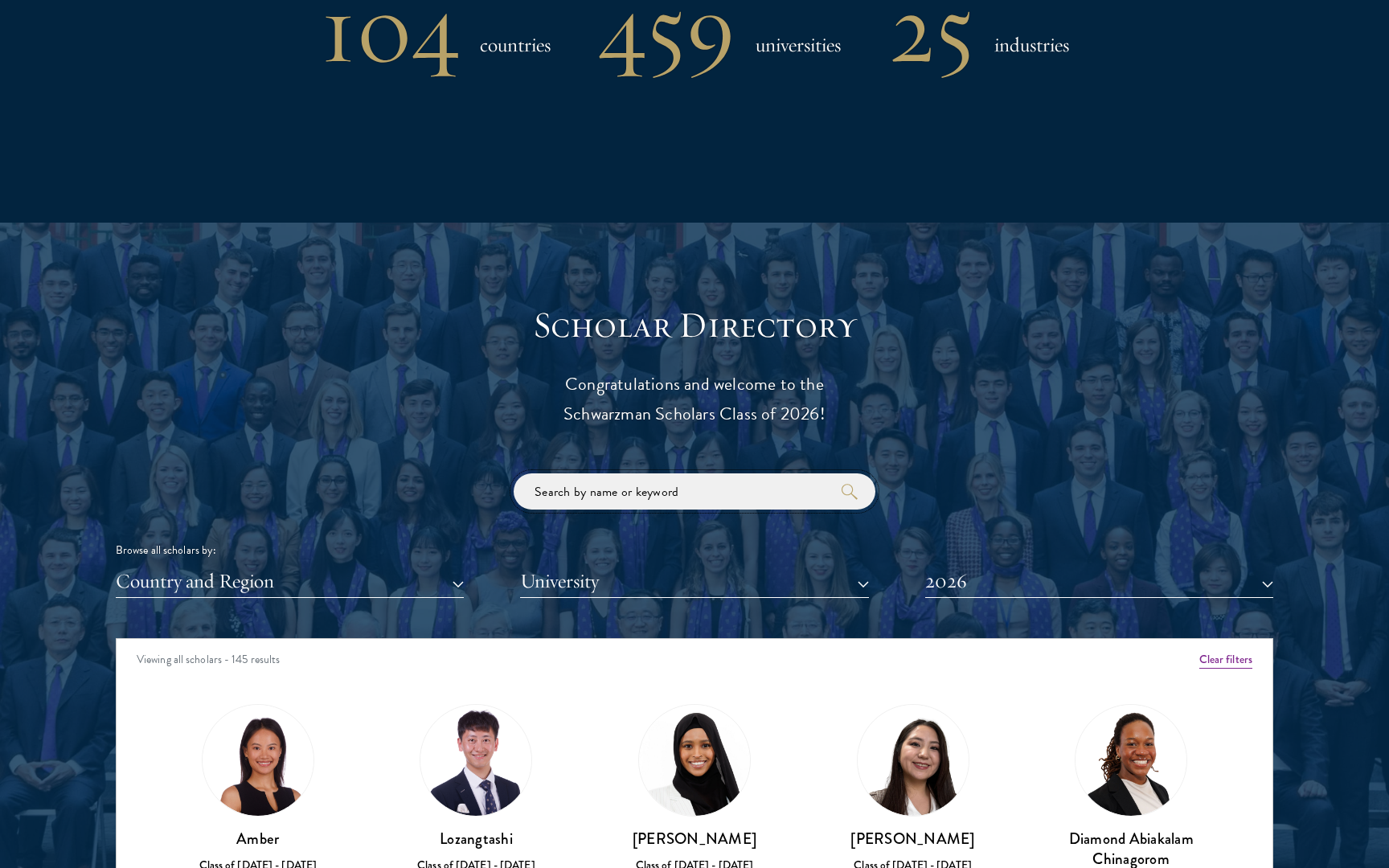
click at [564, 487] on input "search" at bounding box center [694, 491] width 362 height 36
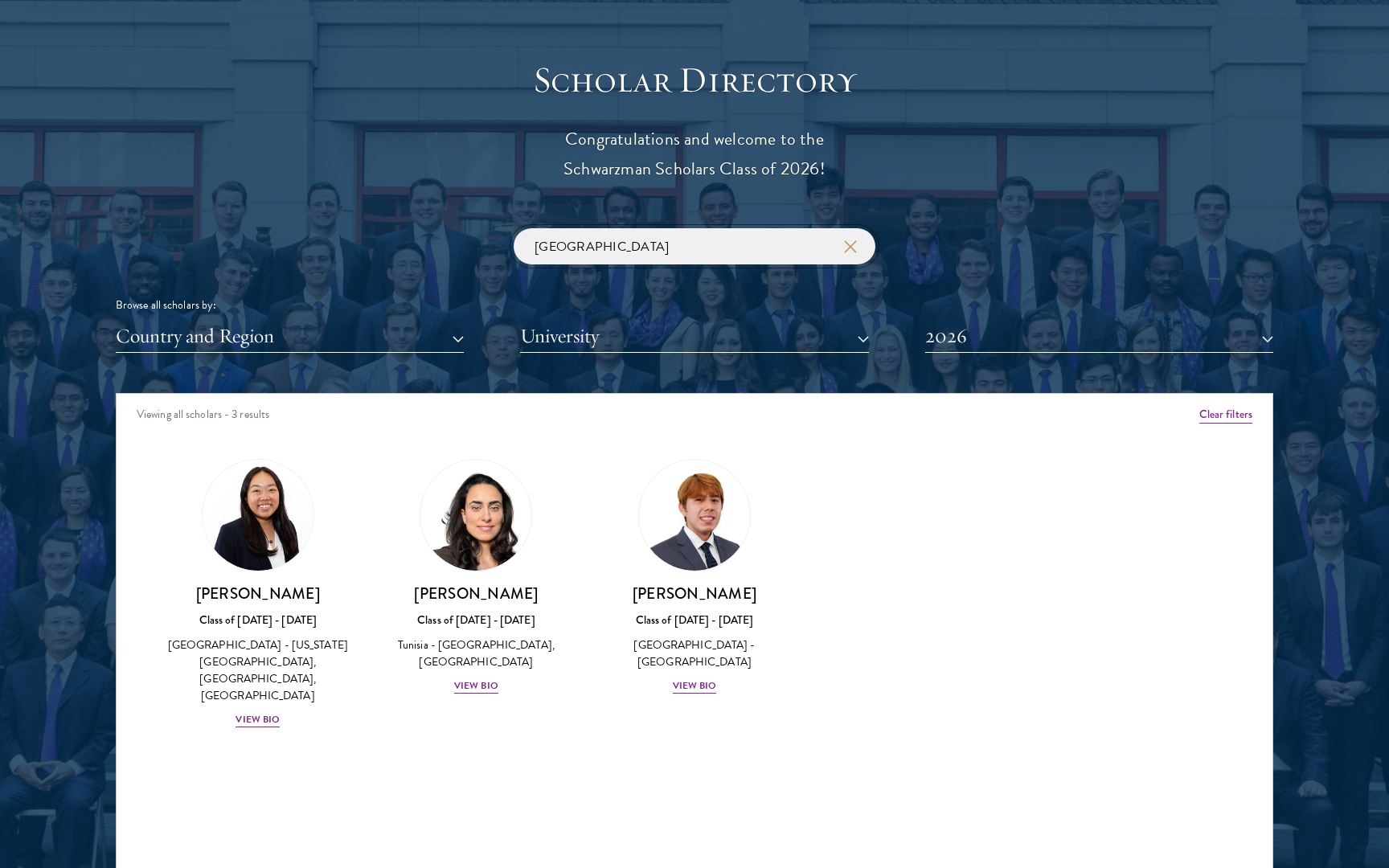
scroll to position [1754, 0]
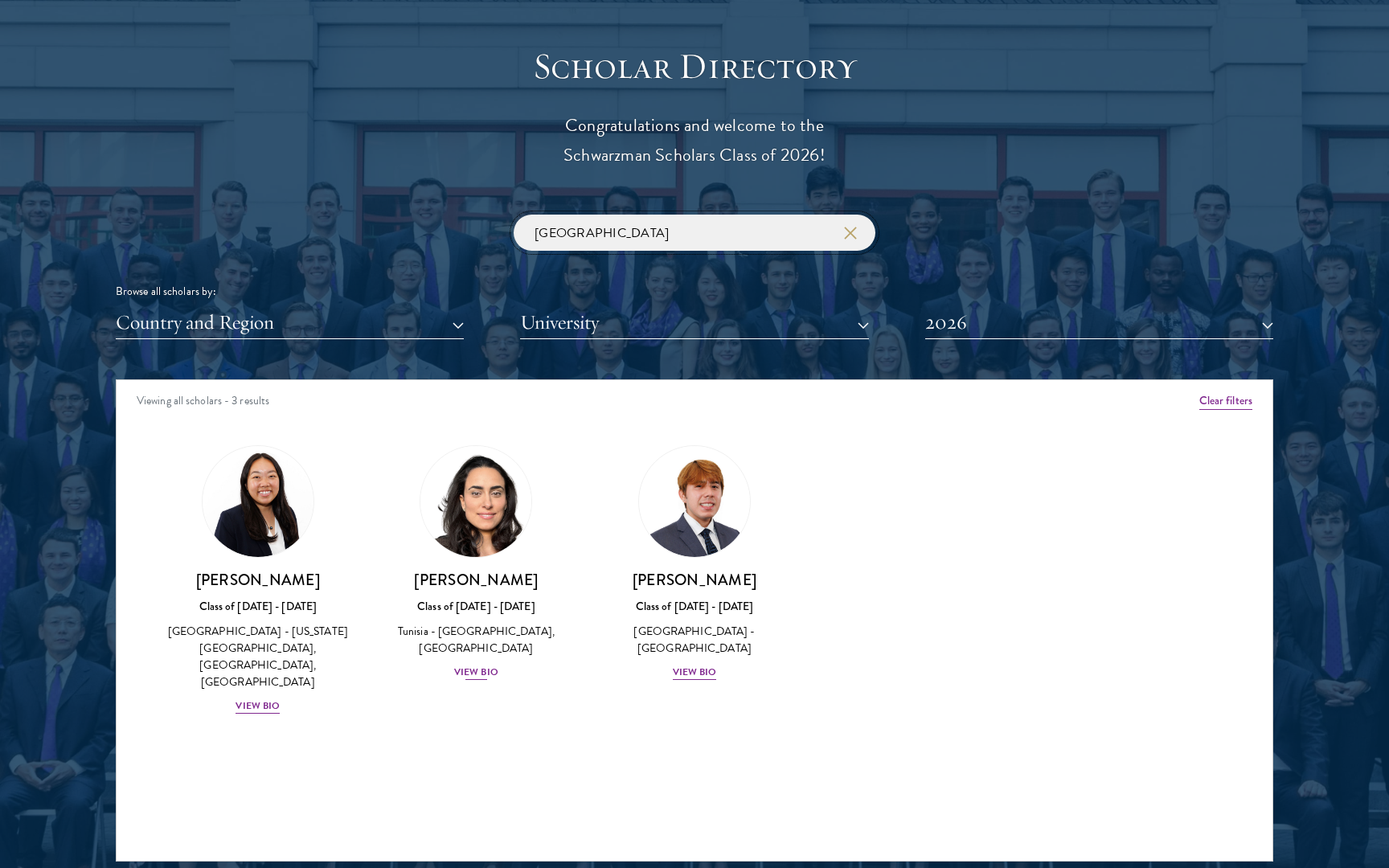
type input "[GEOGRAPHIC_DATA]"
click at [475, 664] on div "View Bio" at bounding box center [476, 671] width 44 height 15
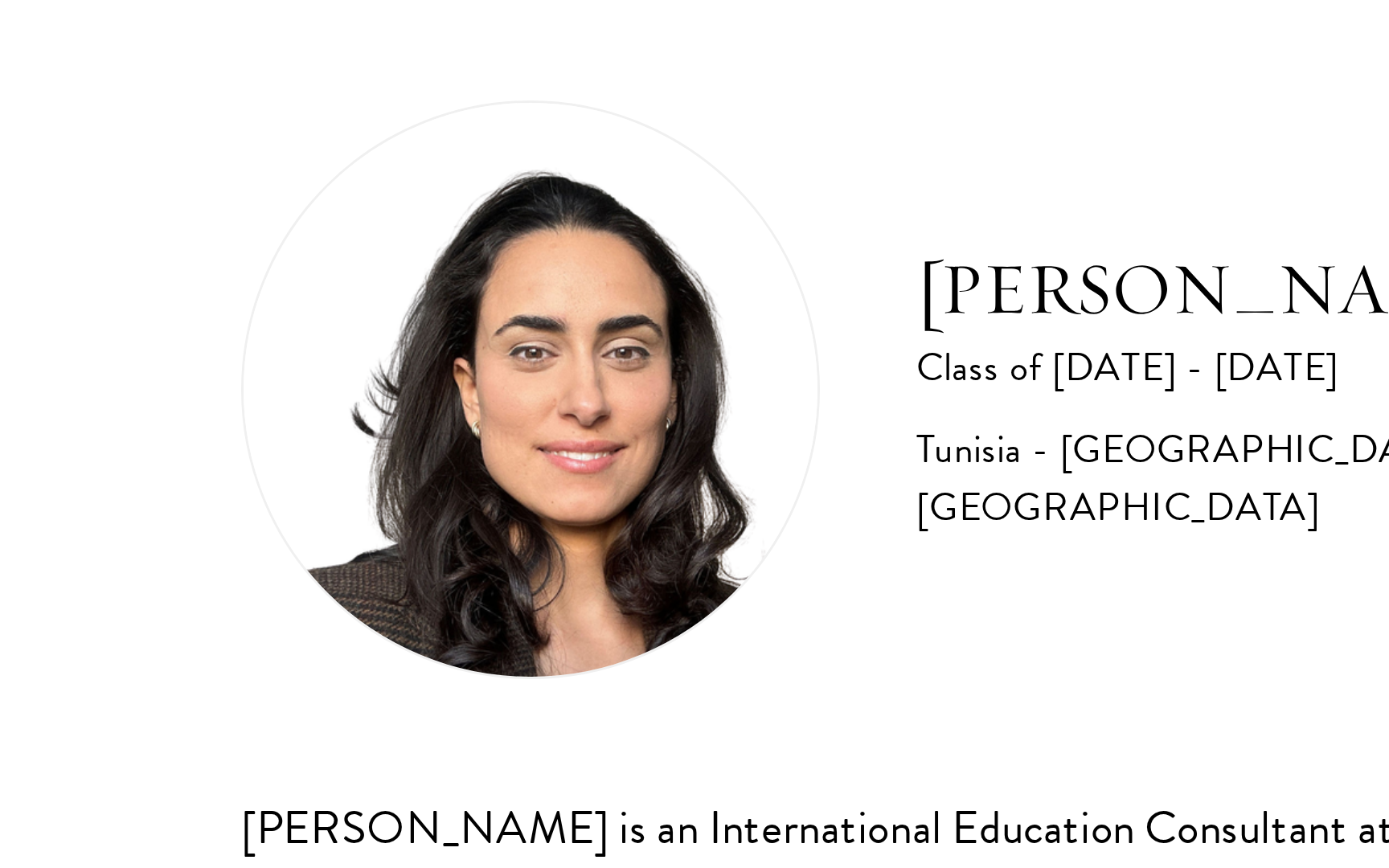
scroll to position [1090, 0]
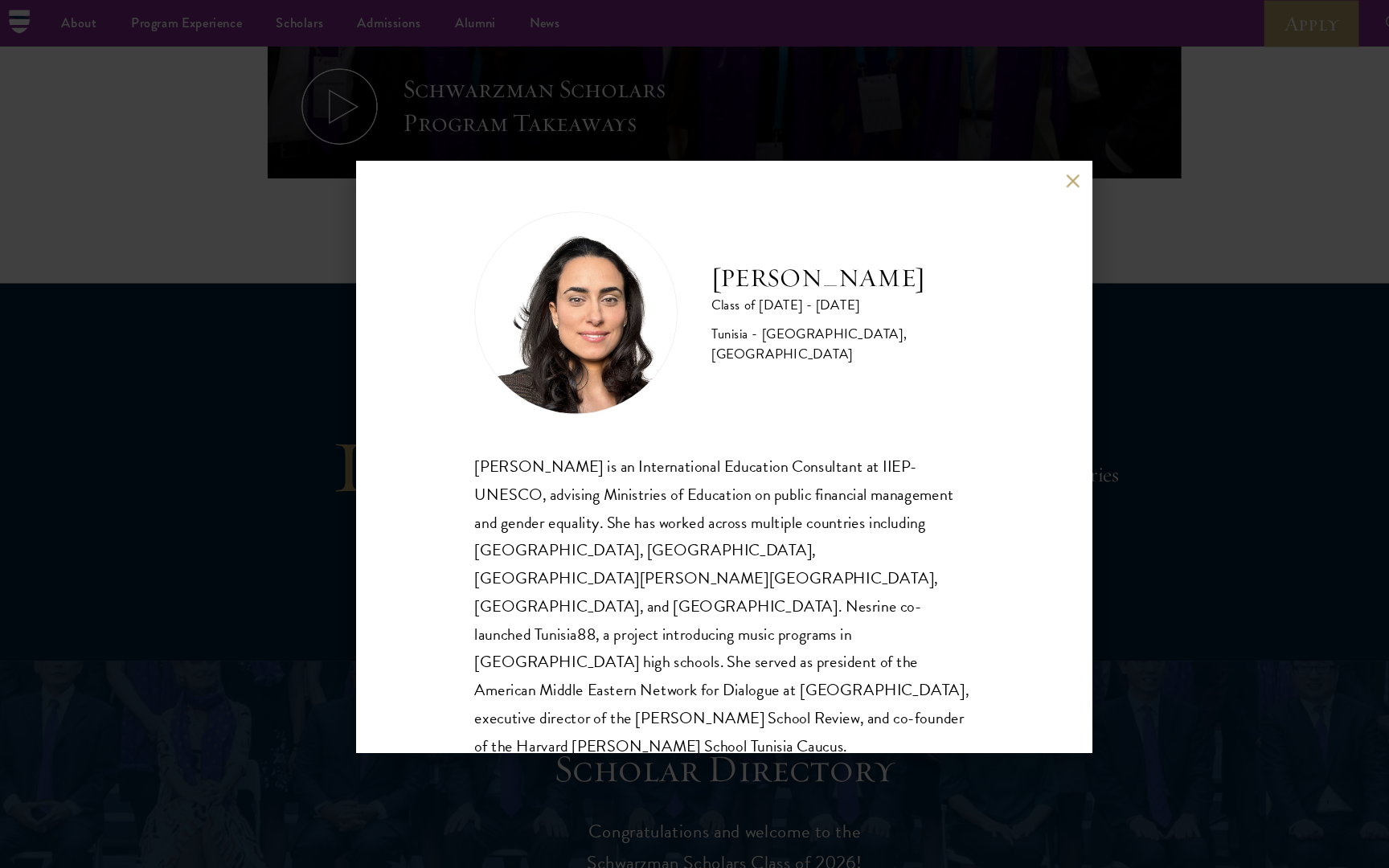
click at [1021, 172] on button at bounding box center [1024, 171] width 13 height 13
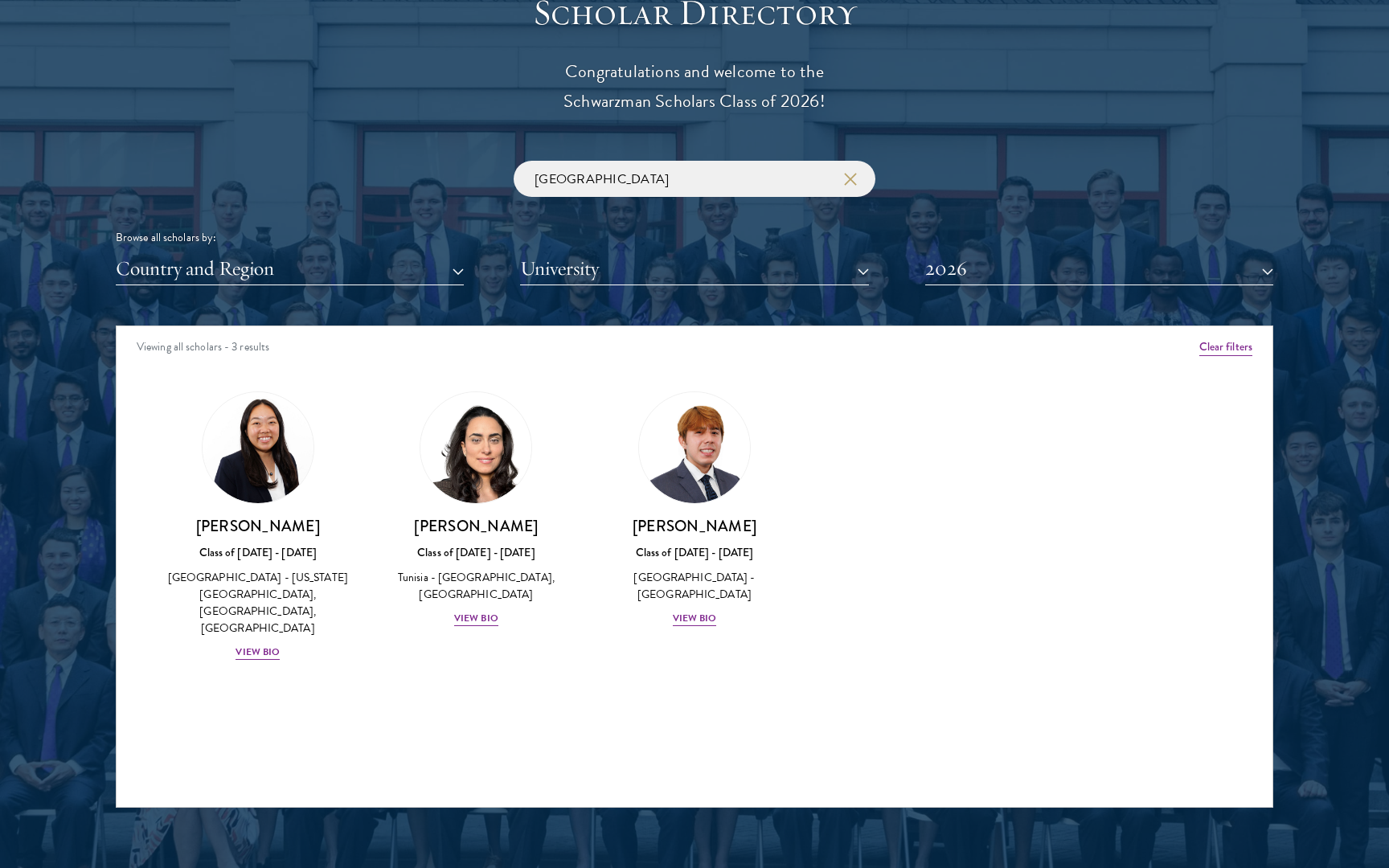
scroll to position [1856, 0]
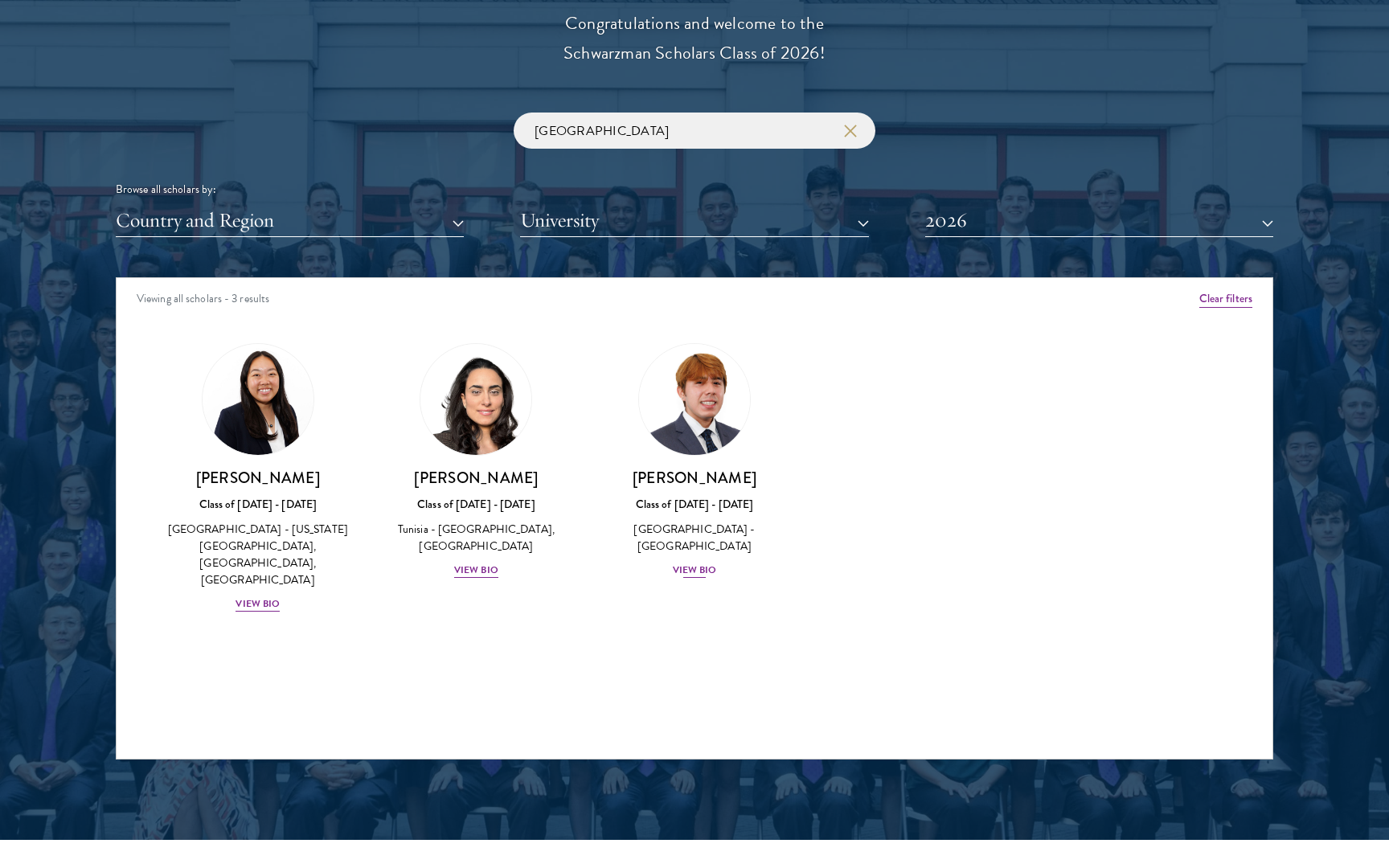
click at [703, 573] on div "[PERSON_NAME] Class of [DATE] - [DATE] [GEOGRAPHIC_DATA] - [GEOGRAPHIC_DATA] Vi…" at bounding box center [695, 523] width 187 height 111
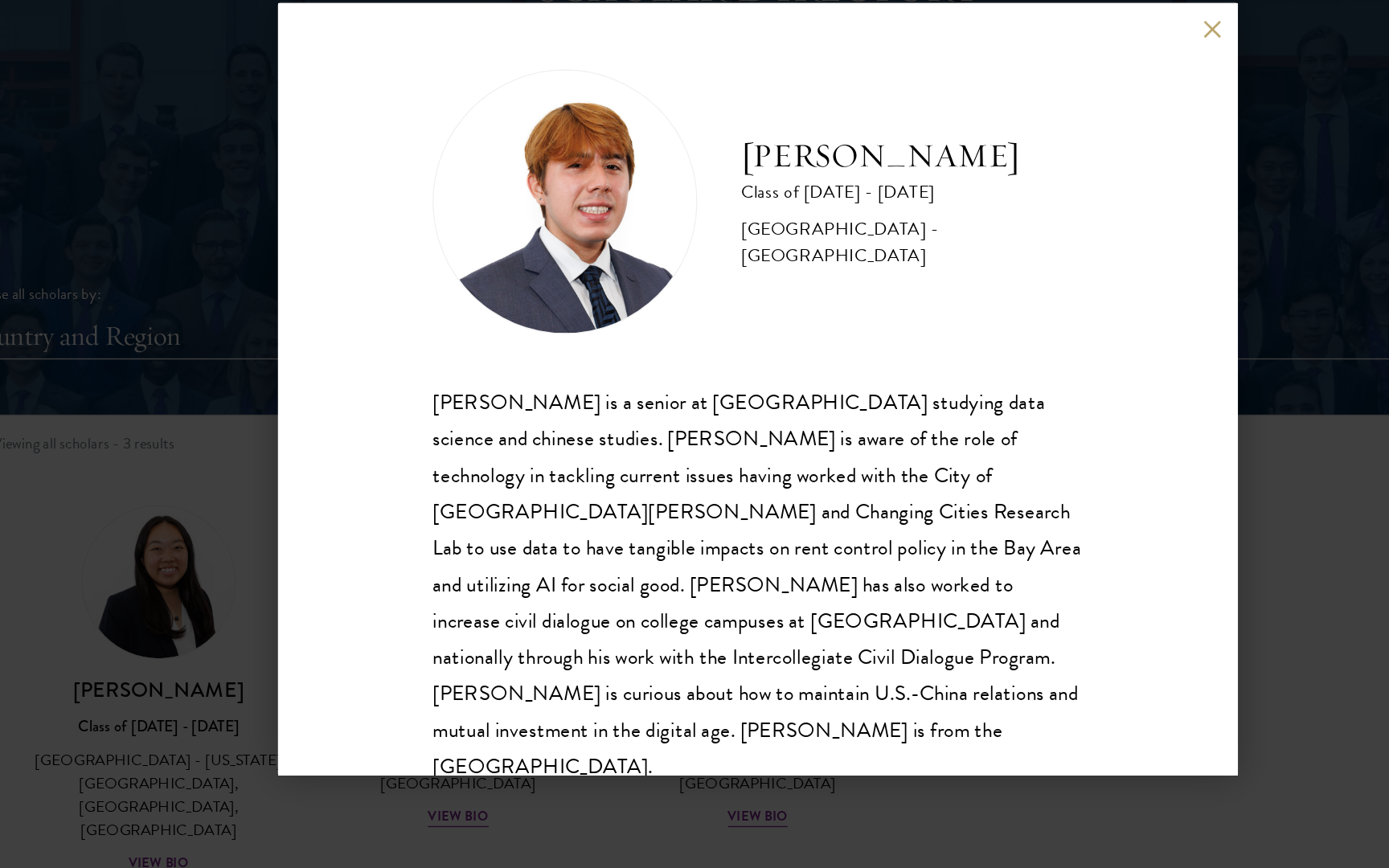
scroll to position [1742, 0]
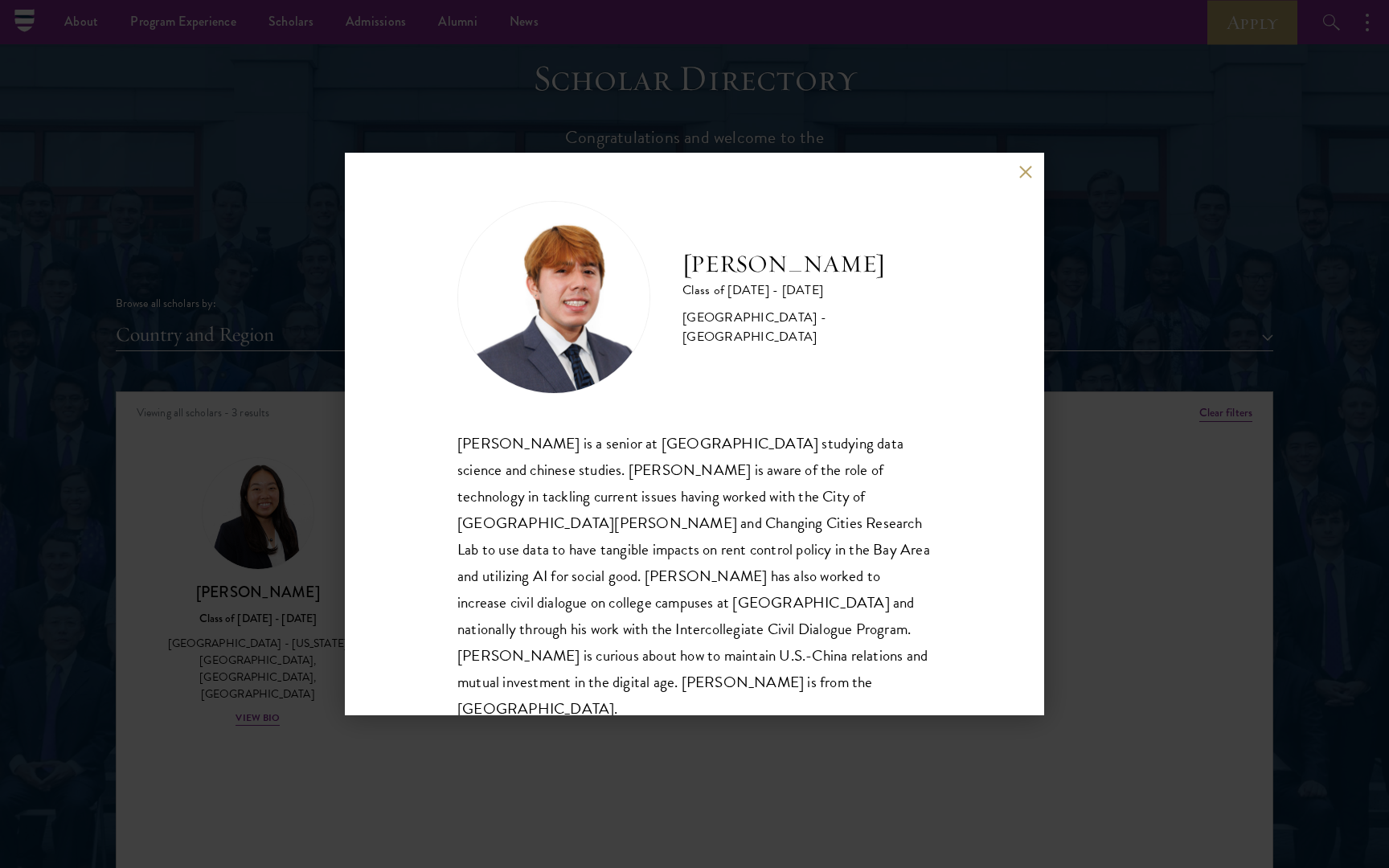
click at [1031, 173] on button at bounding box center [1024, 171] width 13 height 13
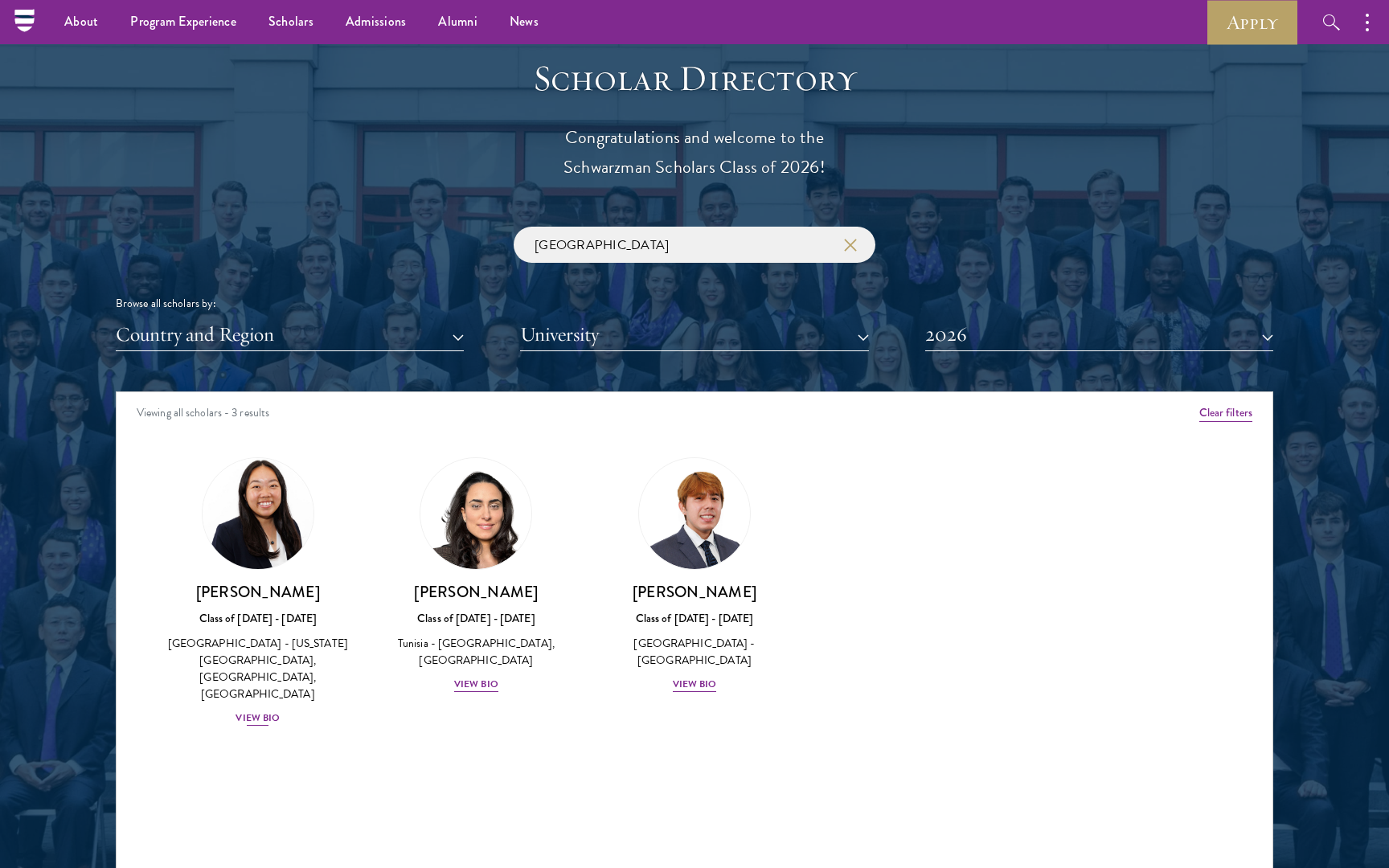
click at [250, 710] on div "View Bio" at bounding box center [257, 717] width 44 height 15
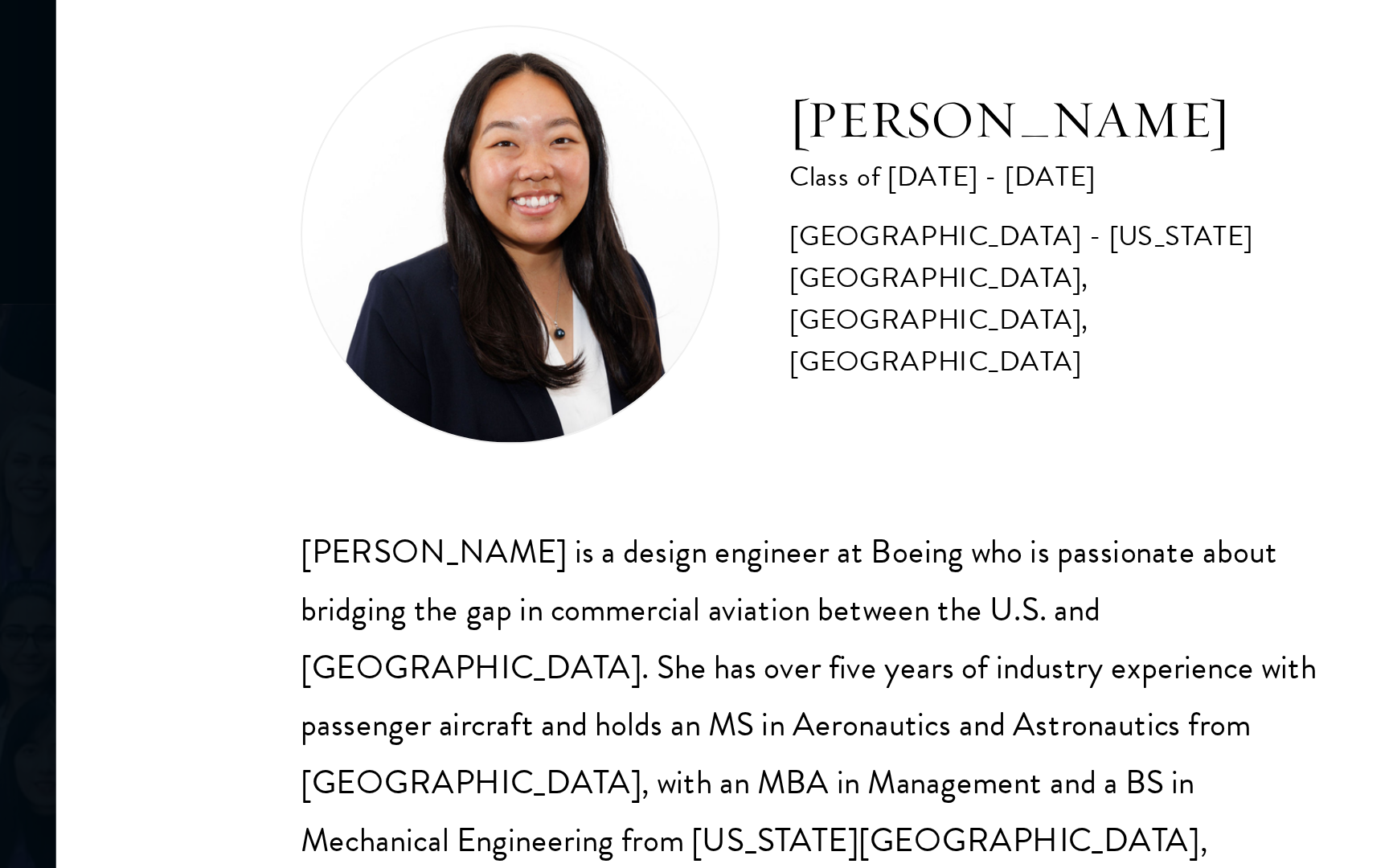
scroll to position [1547, 0]
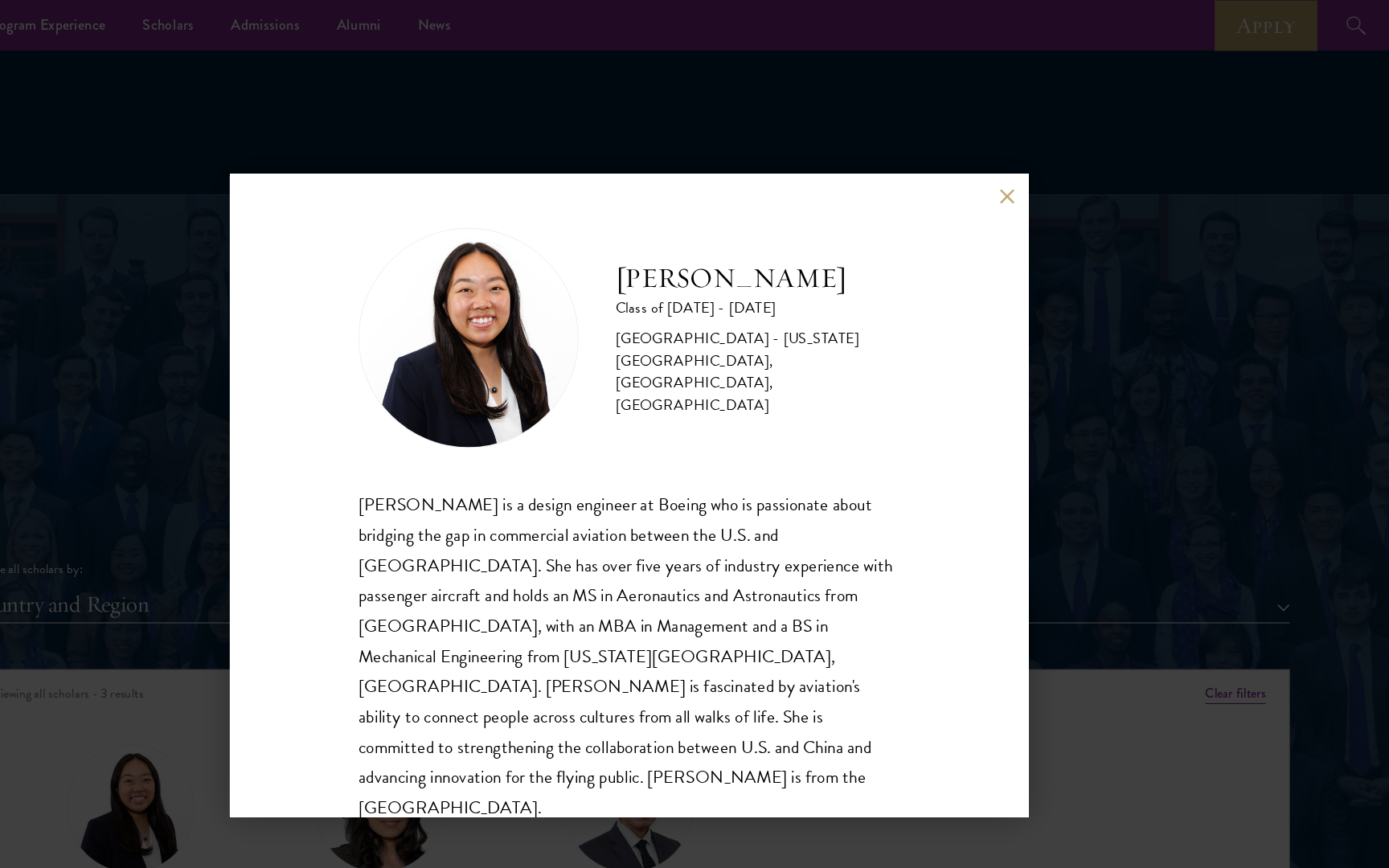
click at [884, 164] on div "[PERSON_NAME] Class of [DATE] - [DATE] [GEOGRAPHIC_DATA] - [US_STATE][GEOGRAPHI…" at bounding box center [694, 434] width 699 height 563
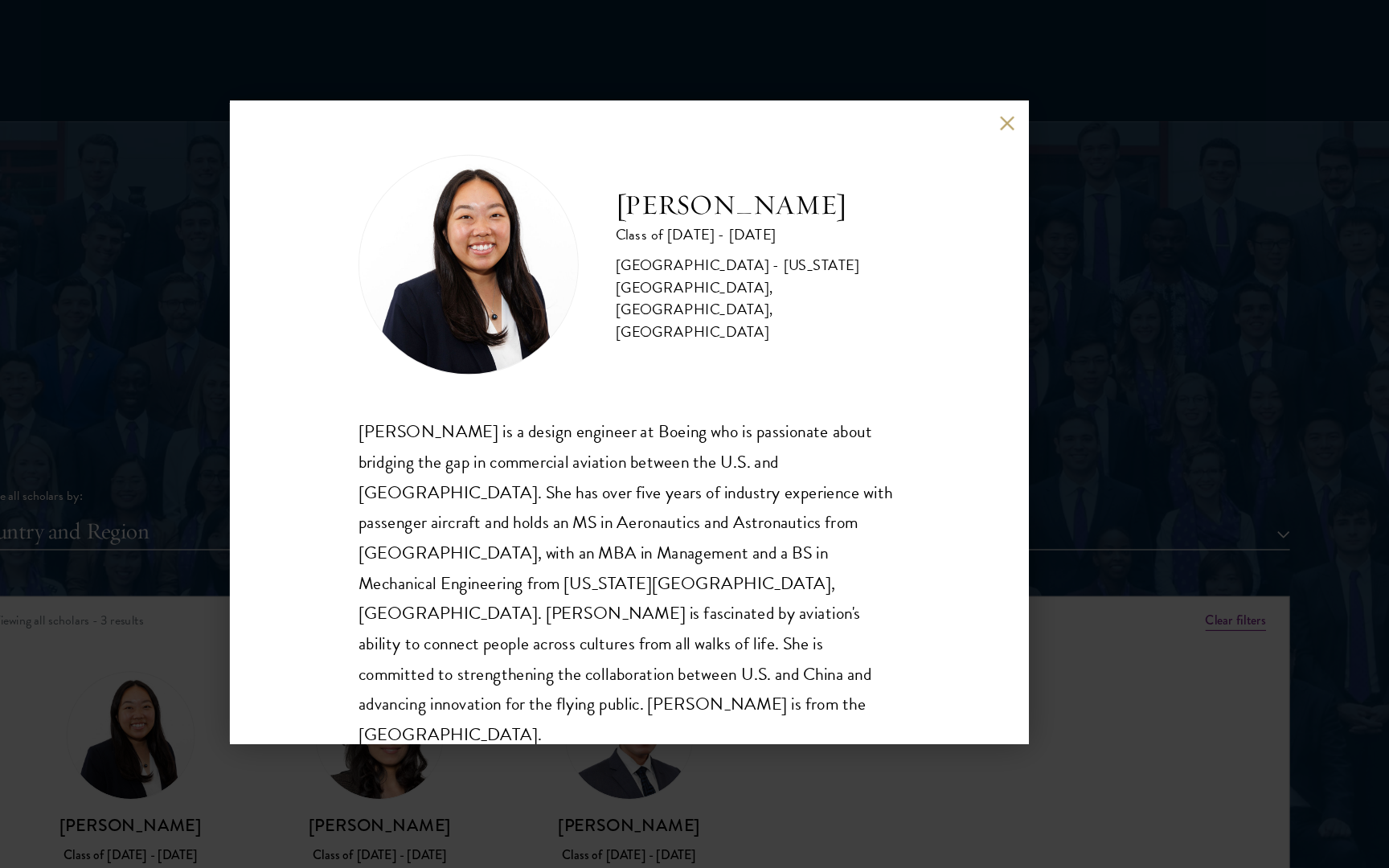
click at [1018, 165] on button at bounding box center [1024, 171] width 13 height 13
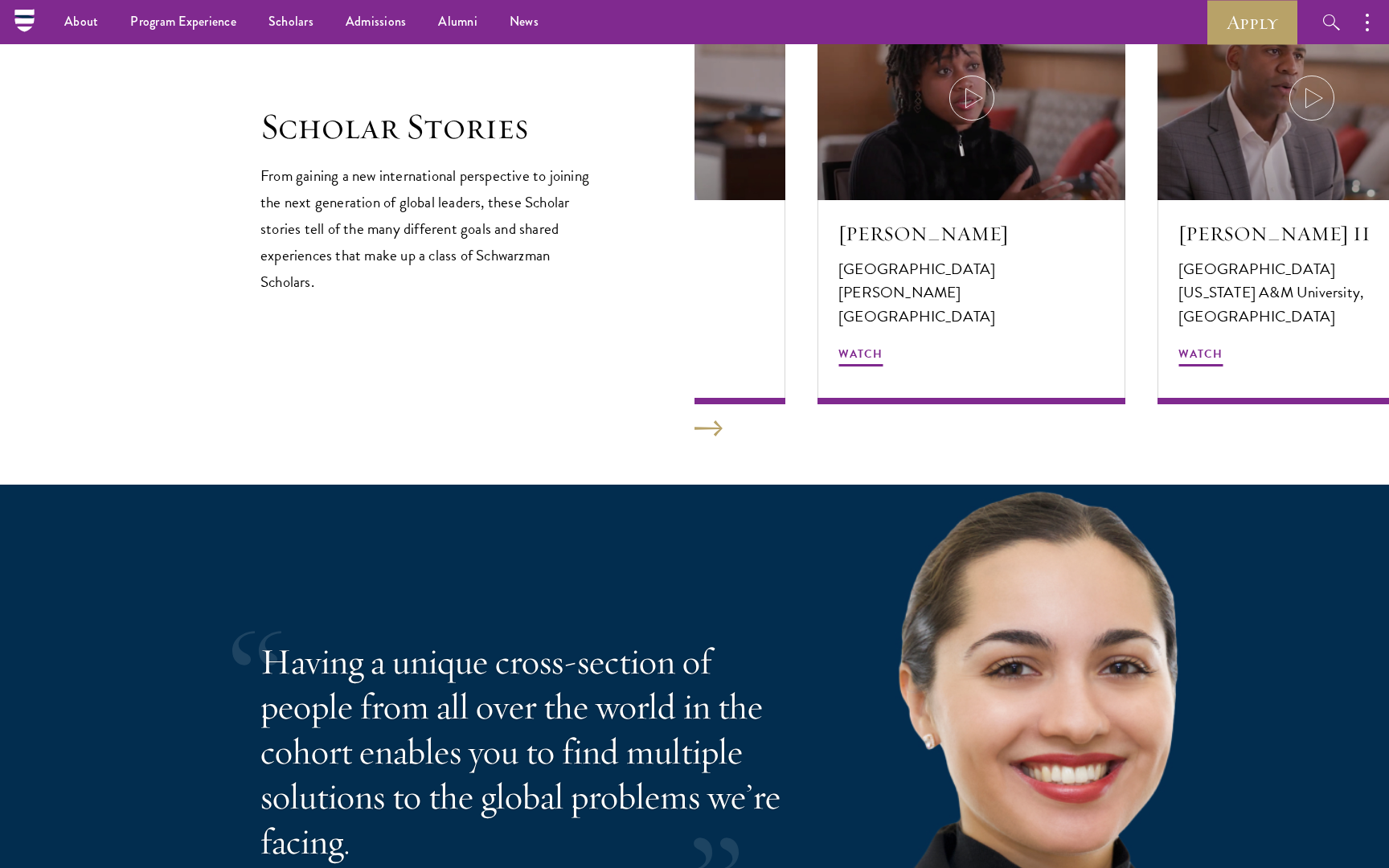
scroll to position [2612, 0]
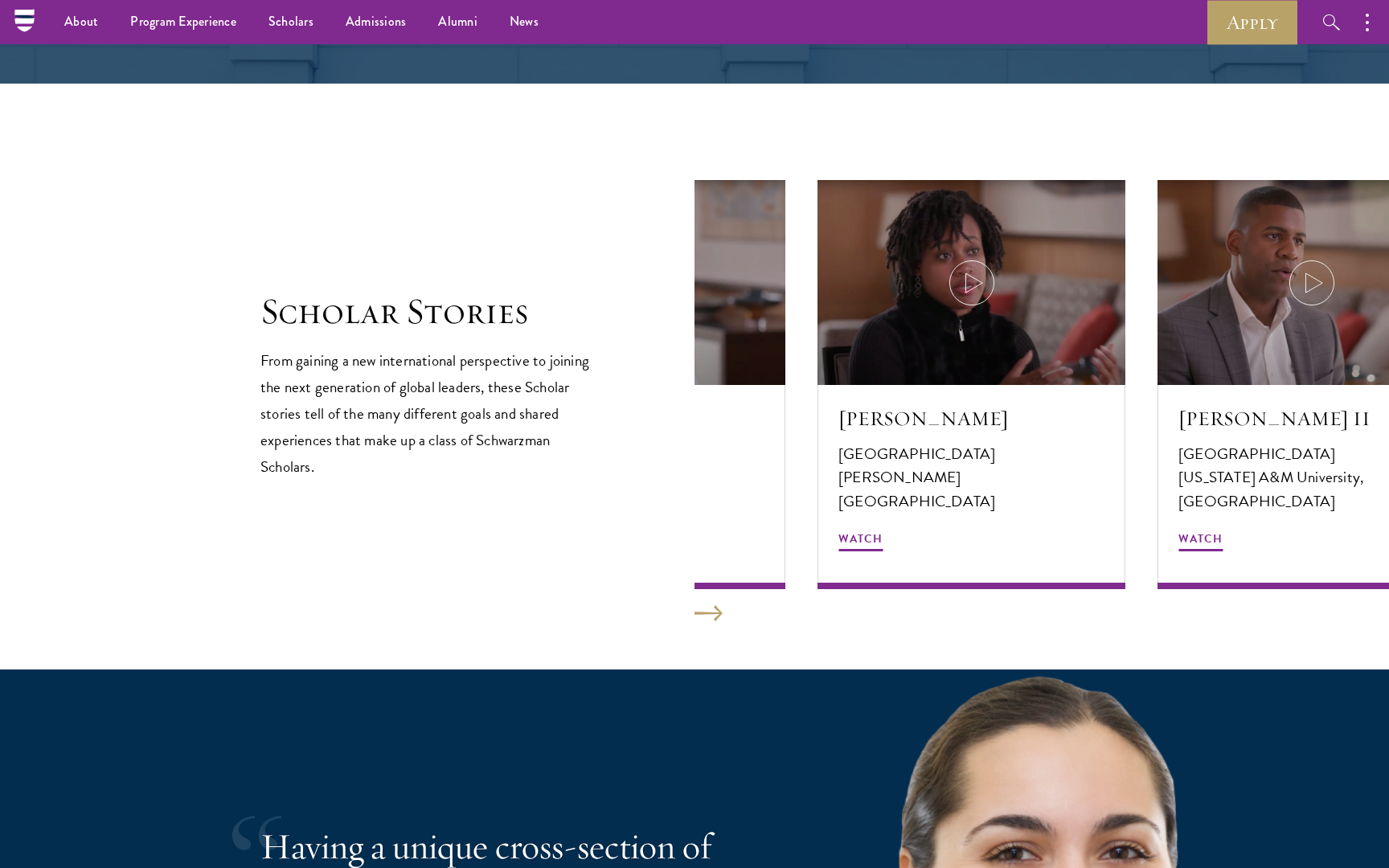
click at [514, 429] on p "From gaining a new international perspective to joining the next generation of …" at bounding box center [429, 414] width 338 height 133
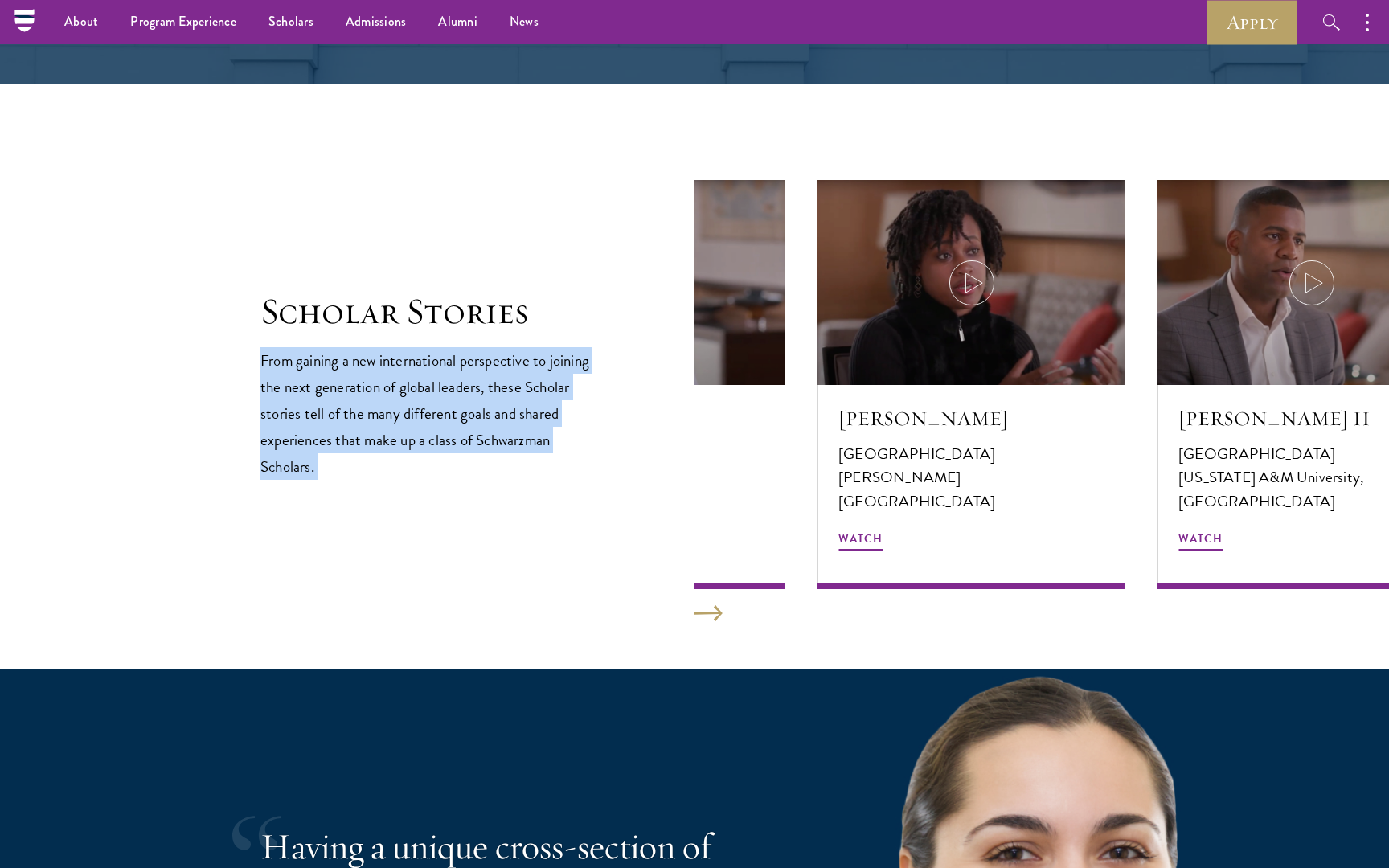
click at [503, 425] on p "From gaining a new international perspective to joining the next generation of …" at bounding box center [429, 414] width 338 height 133
